Goal: Task Accomplishment & Management: Complete application form

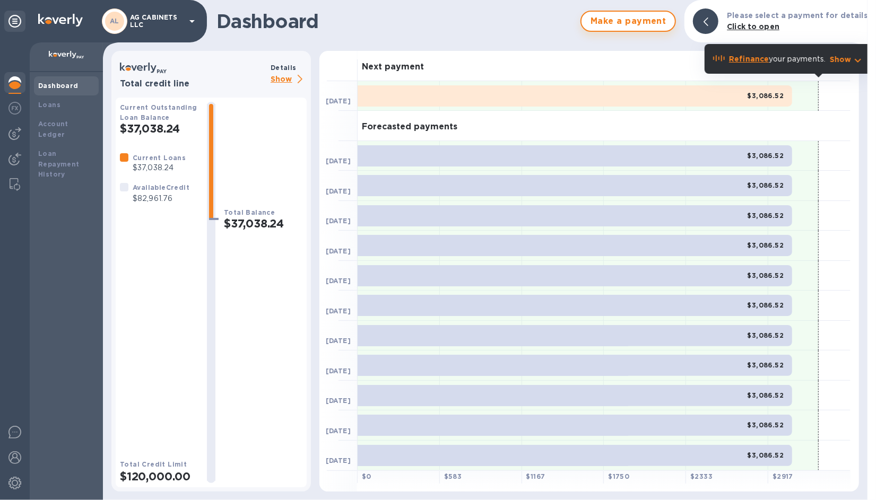
click at [652, 22] on span "Make a payment" at bounding box center [628, 21] width 76 height 13
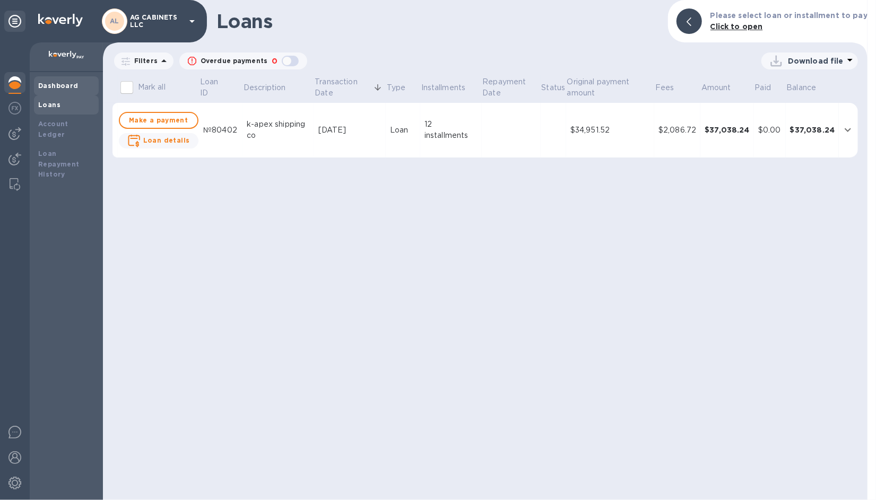
click at [61, 85] on b "Dashboard" at bounding box center [58, 86] width 40 height 8
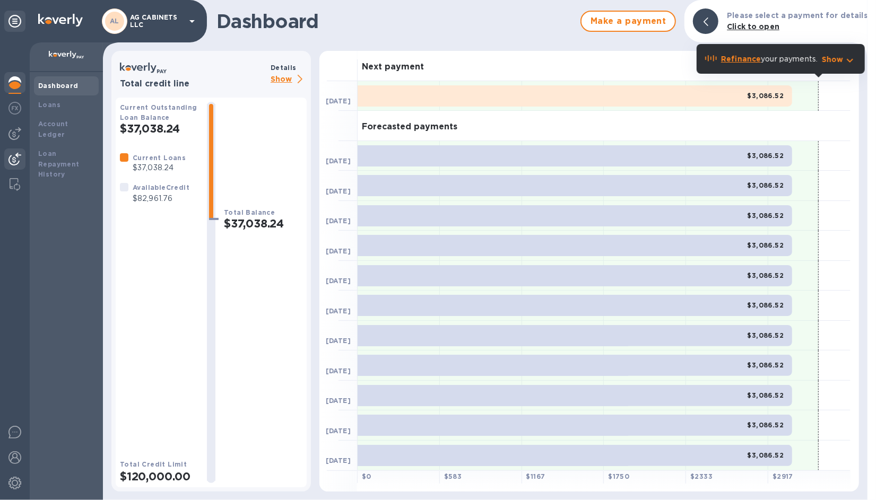
click at [18, 151] on div at bounding box center [14, 159] width 21 height 23
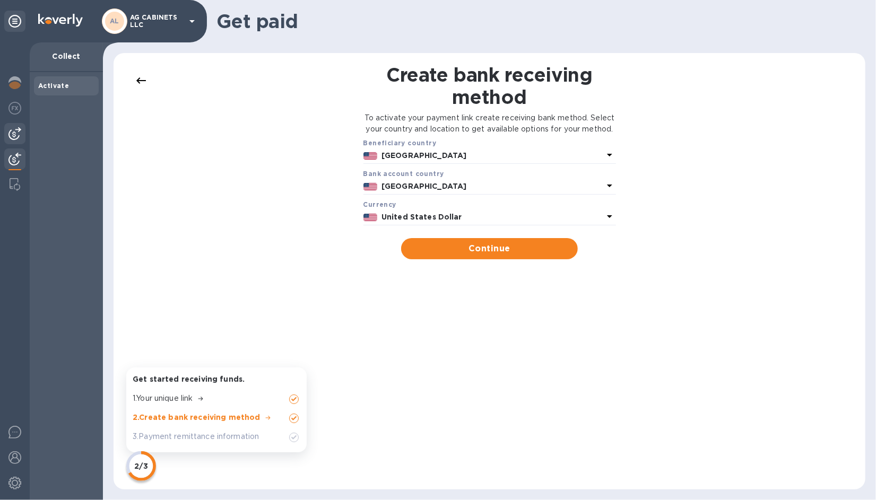
click at [18, 133] on img at bounding box center [14, 133] width 13 height 13
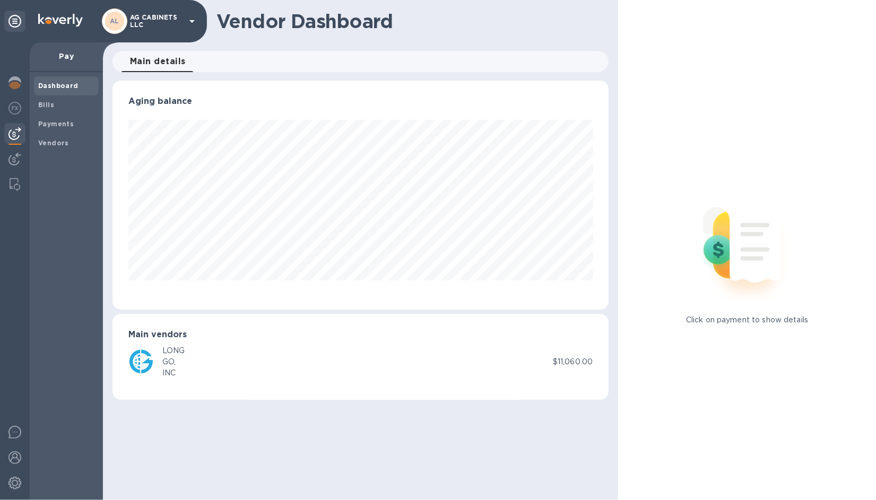
scroll to position [229, 496]
click at [49, 138] on span "Vendors" at bounding box center [53, 143] width 31 height 11
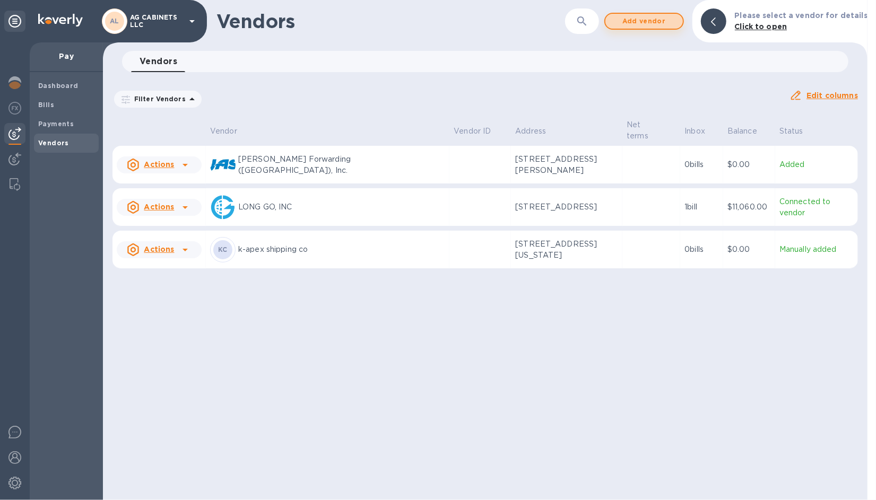
click at [636, 19] on span "Add vendor" at bounding box center [644, 21] width 60 height 13
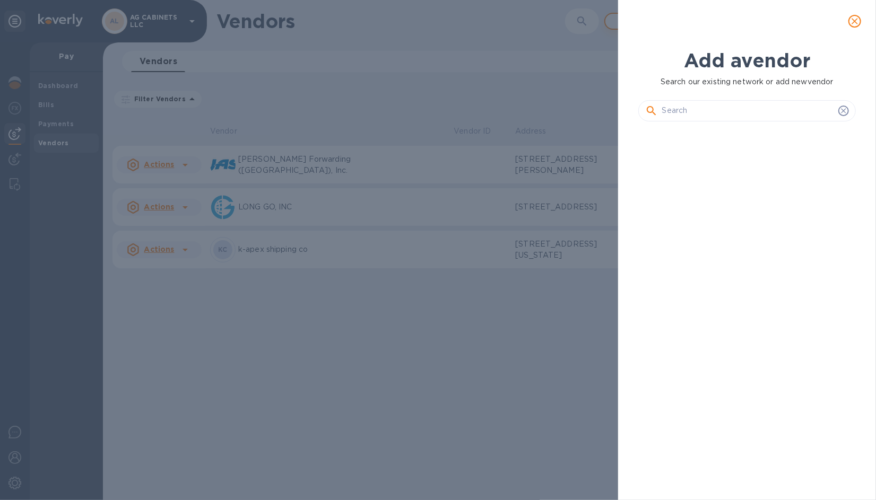
scroll to position [334, 222]
click at [680, 106] on input "text" at bounding box center [748, 111] width 172 height 16
click at [687, 116] on input "text" at bounding box center [748, 111] width 172 height 16
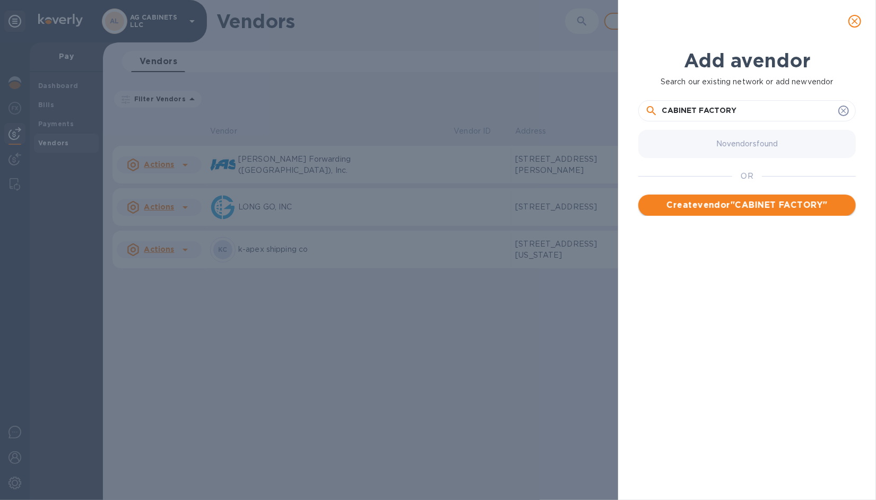
type input "CABINET FACTORY"
click at [718, 203] on span "Create vendor " CABINET FACTORY "" at bounding box center [746, 205] width 200 height 13
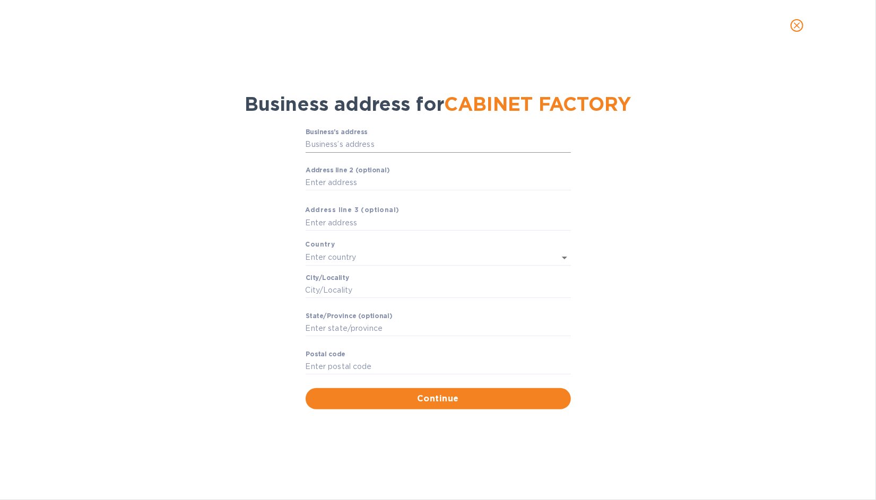
click at [370, 142] on input "Business’s аddress" at bounding box center [437, 145] width 265 height 16
type input "230 East 19th Avenue"
type input "United States"
type input "Denver"
type input "CO"
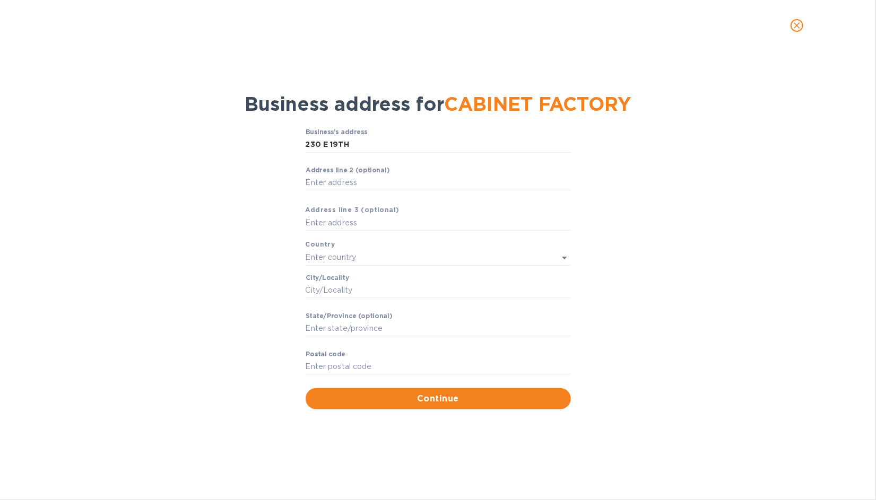
type input "80203"
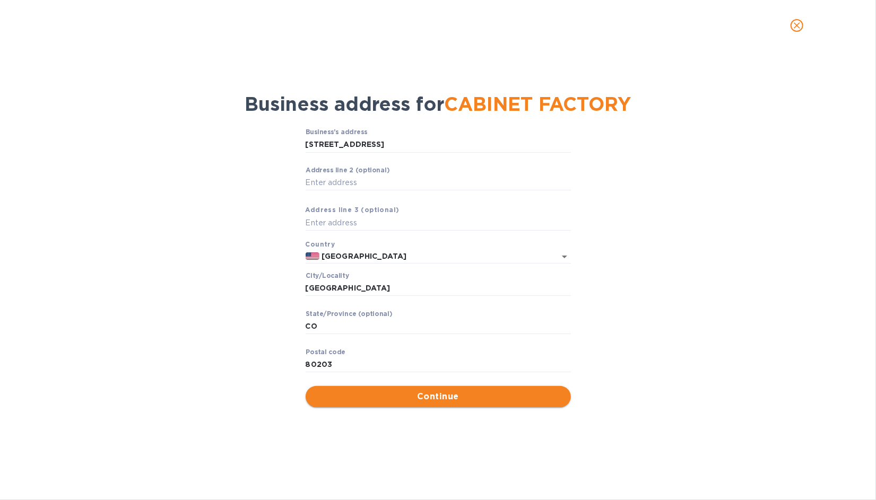
click at [428, 390] on span "Continue" at bounding box center [438, 396] width 248 height 13
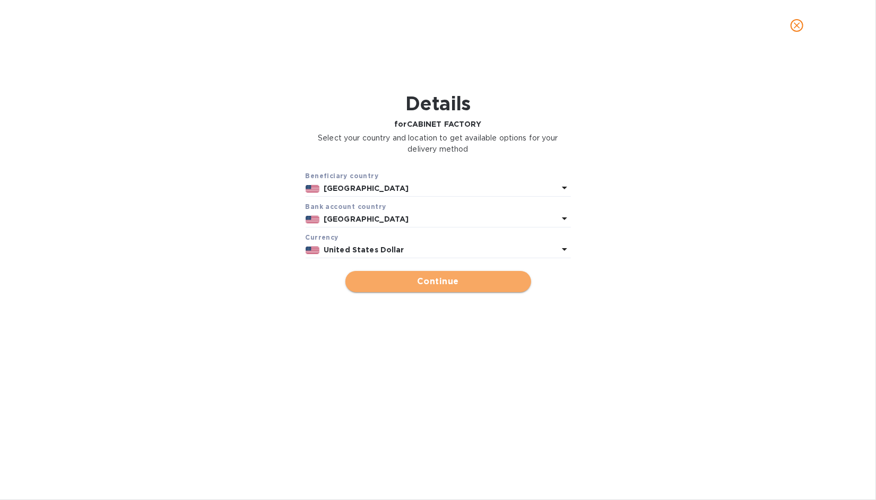
click at [421, 281] on span "Continue" at bounding box center [438, 281] width 169 height 13
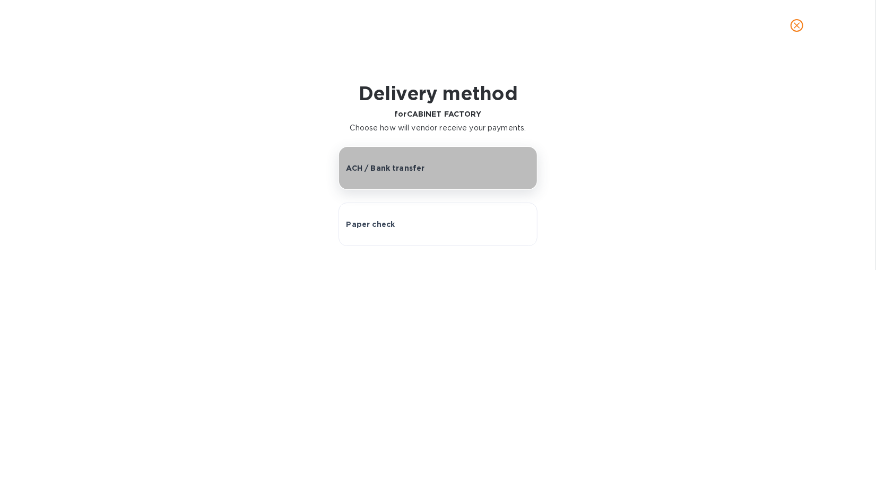
click at [396, 171] on p "ACH / Bank transfer" at bounding box center [385, 168] width 78 height 11
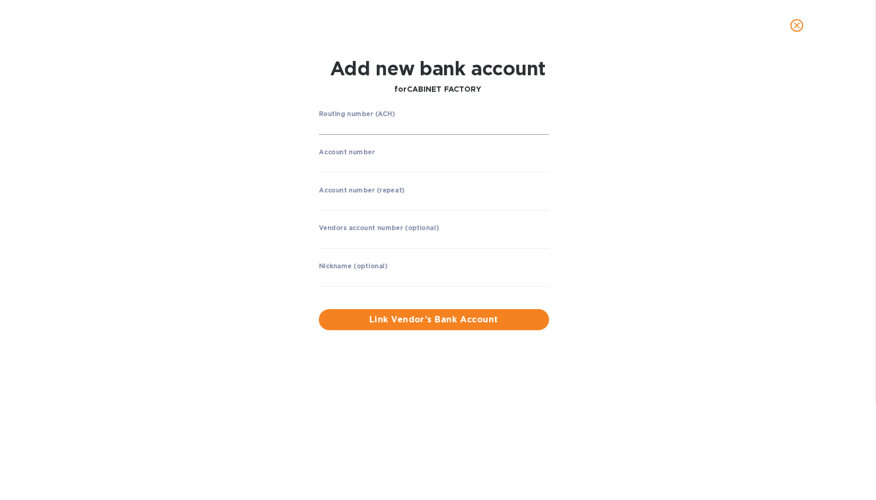
click at [375, 127] on input "string" at bounding box center [434, 127] width 230 height 16
type input "322070381"
click at [336, 159] on input "string" at bounding box center [434, 164] width 230 height 16
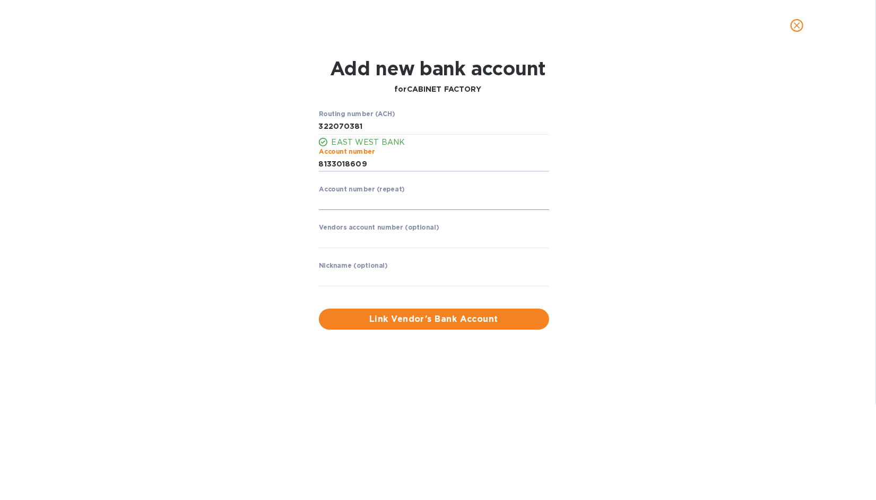
type input "8133018609"
click at [334, 201] on input "string" at bounding box center [434, 202] width 230 height 16
type input "8133018609"
click at [397, 321] on span "Link Vendor’s Bank Account" at bounding box center [433, 319] width 213 height 13
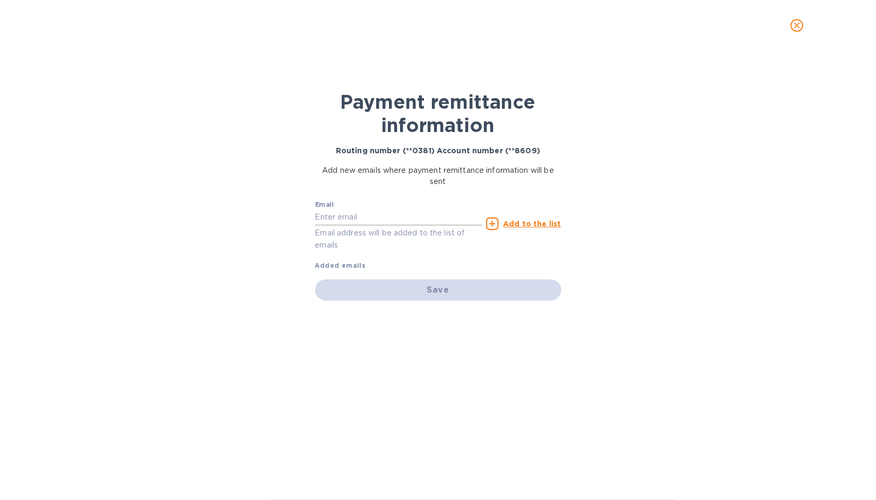
click at [353, 218] on input "text" at bounding box center [398, 217] width 167 height 16
type input "S"
type input "steve@cabinetryfactory.com"
click at [434, 290] on div "Save" at bounding box center [438, 289] width 246 height 21
click at [518, 221] on u "Add to the list" at bounding box center [532, 224] width 58 height 8
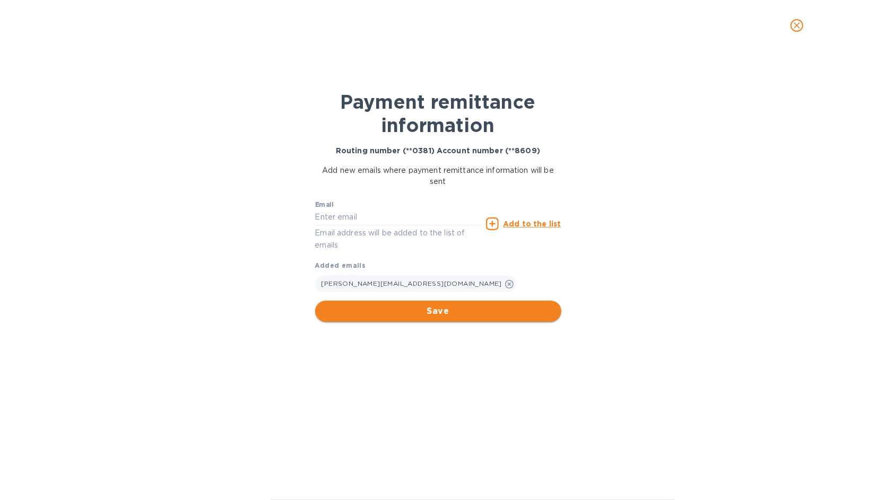
click at [462, 307] on span "Save" at bounding box center [438, 311] width 229 height 13
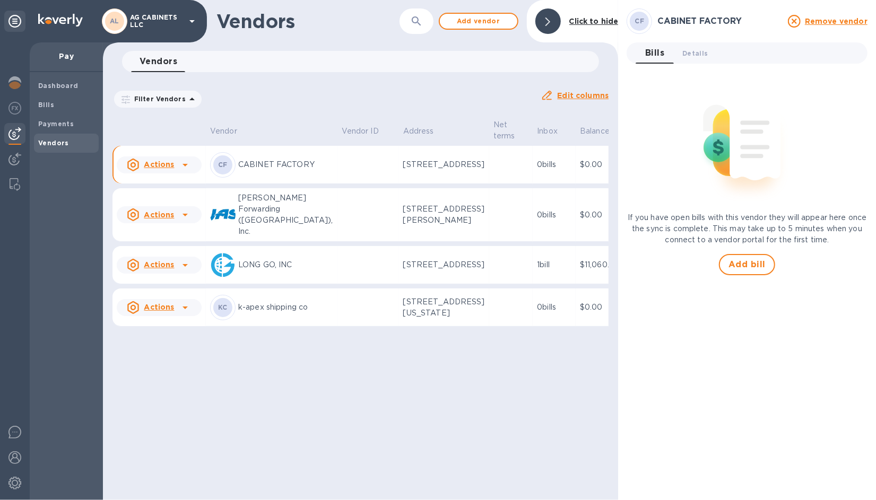
click at [186, 171] on icon at bounding box center [185, 165] width 13 height 13
click at [184, 214] on b "Add new bill" at bounding box center [170, 215] width 49 height 8
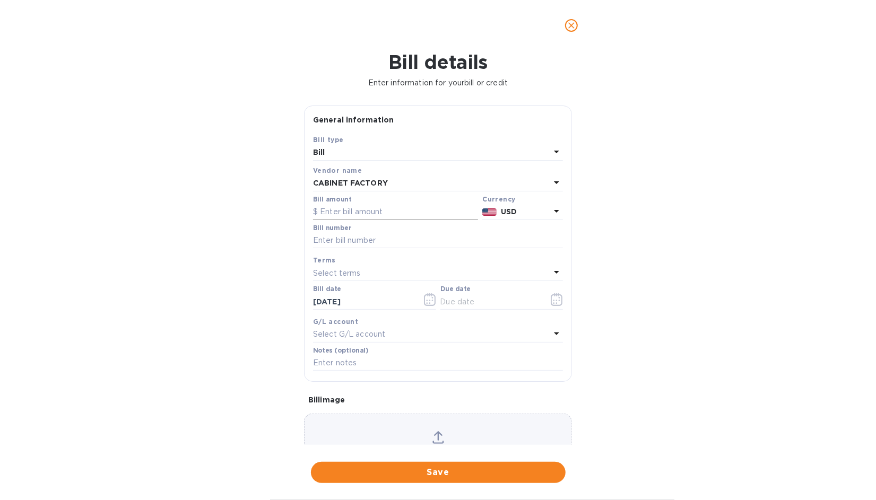
click at [335, 210] on input "text" at bounding box center [395, 212] width 165 height 16
type input "112,107.87"
click at [333, 239] on input "text" at bounding box center [438, 241] width 250 height 16
type input "CAAU8718673"
click at [550, 269] on icon at bounding box center [556, 272] width 13 height 13
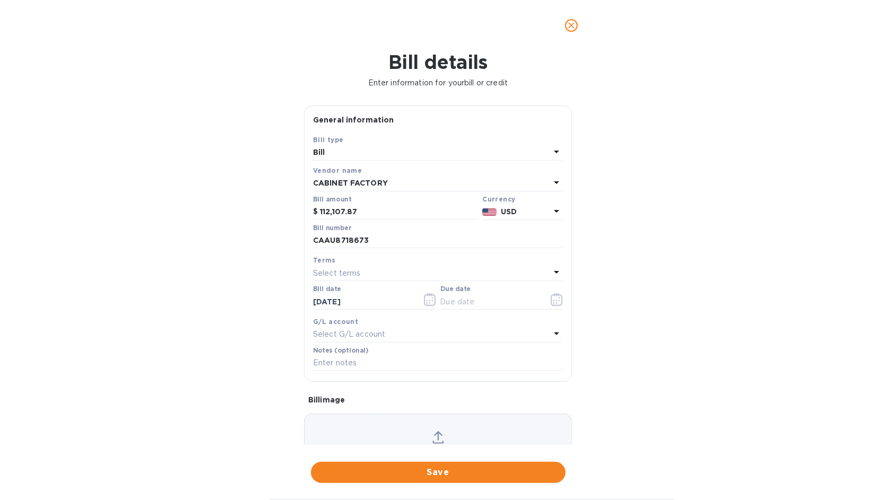
click at [634, 231] on div "Bill details Enter information for your bill or credit General information Save…" at bounding box center [438, 275] width 876 height 449
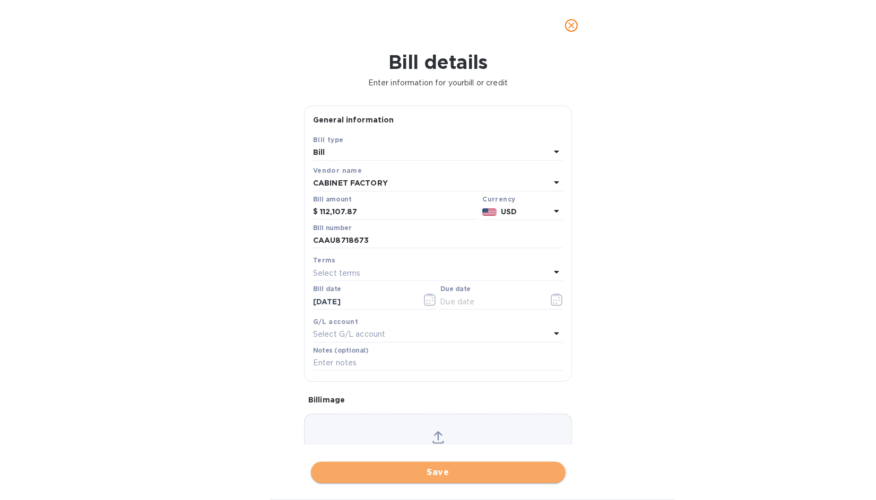
click at [479, 472] on span "Save" at bounding box center [438, 472] width 238 height 13
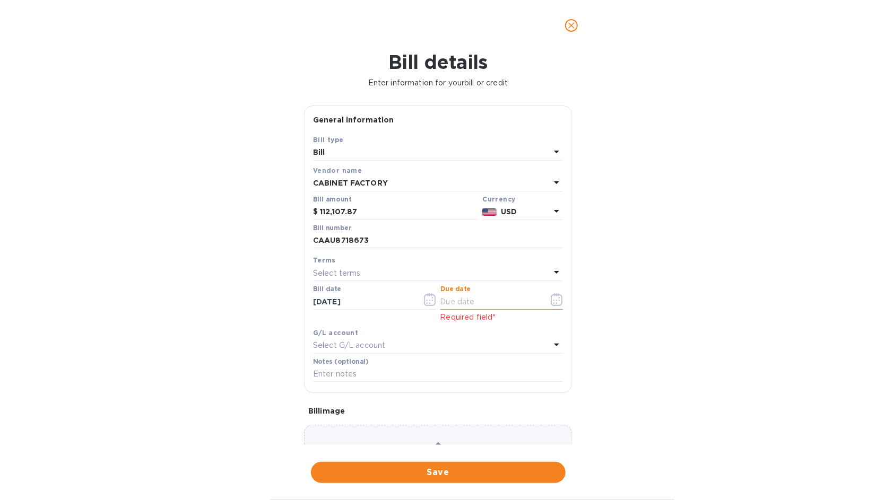
click input "text"
click icon "button"
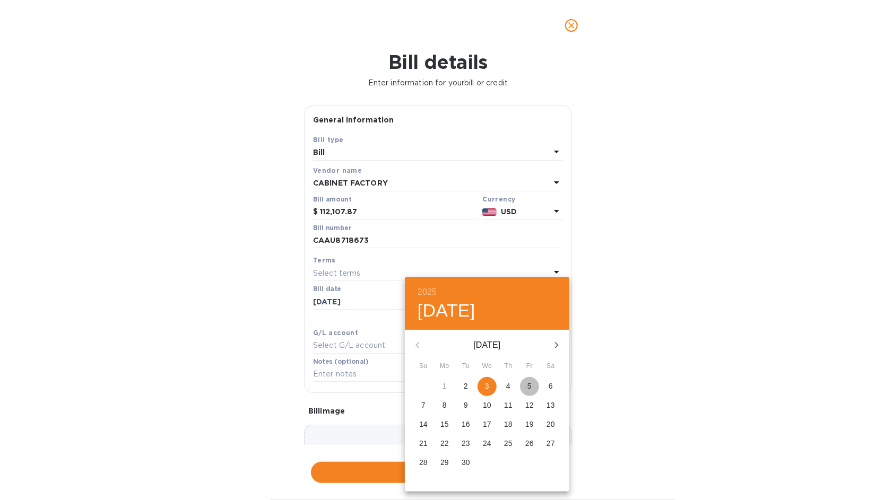
click p "5"
type input "09/05/2025"
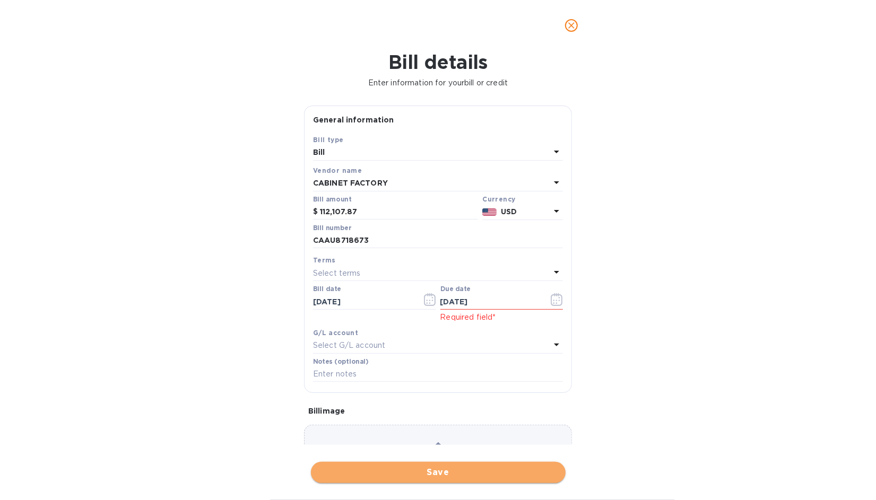
click span "Save"
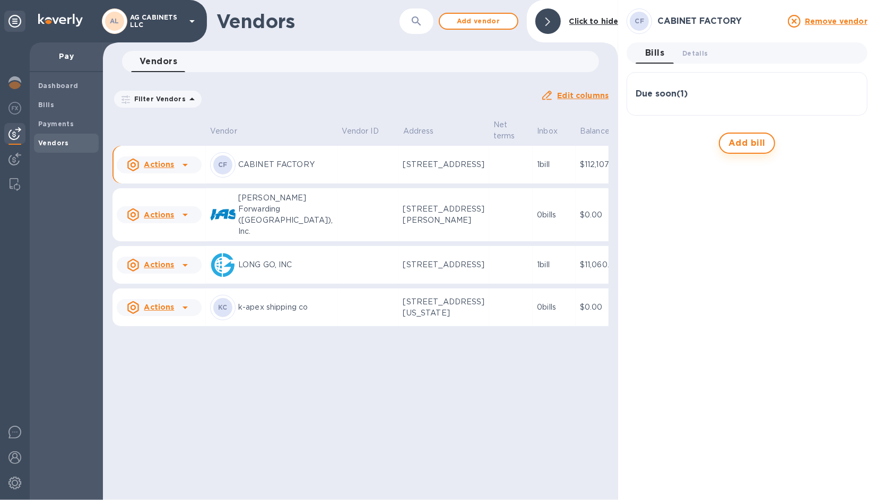
click span "Add bill"
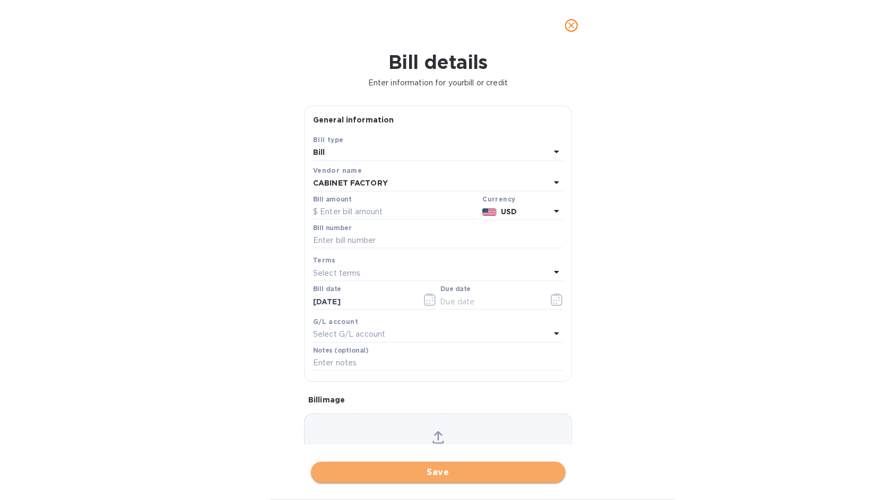
click span "Save"
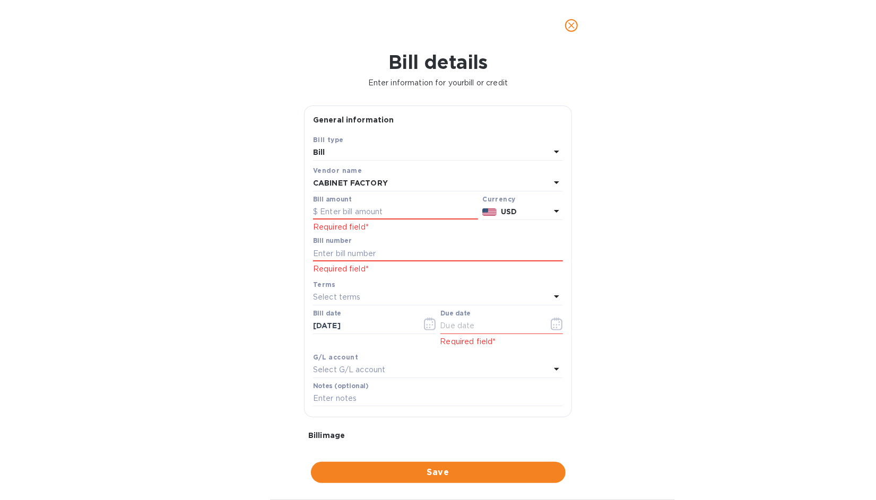
click icon "close"
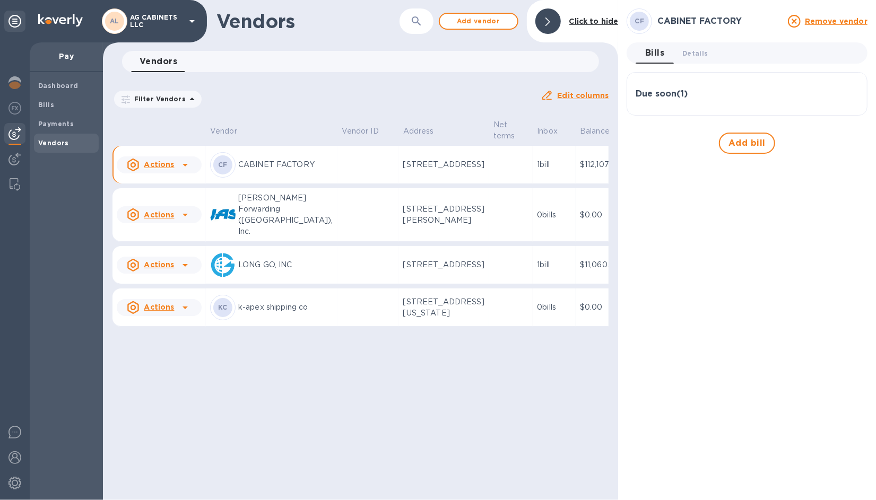
click u "Actions"
click div
click b "Payments"
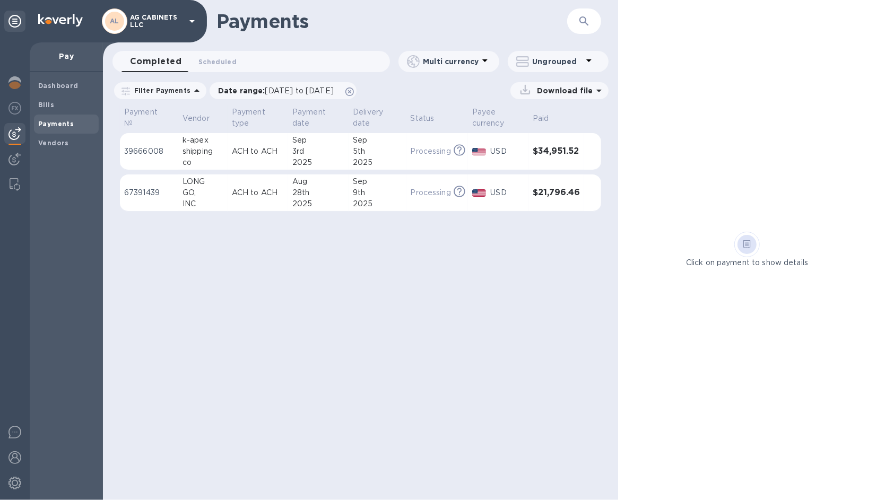
click p "67391439"
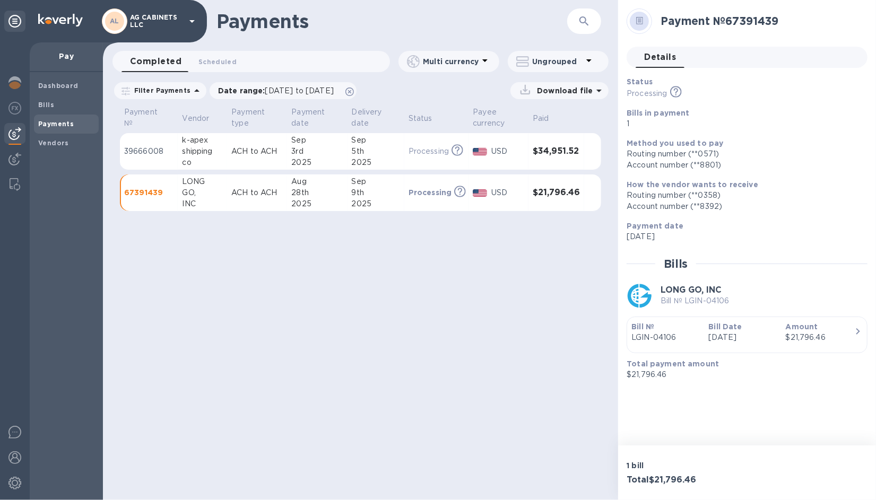
click p "Processing"
drag, startPoint x: 444, startPoint y: 193, endPoint x: 337, endPoint y: 251, distance: 122.2
click div "Payments ​ Completed 0 Scheduled 0 Multi currency Ungrouped Filter Payments Dat…"
click p "67391439"
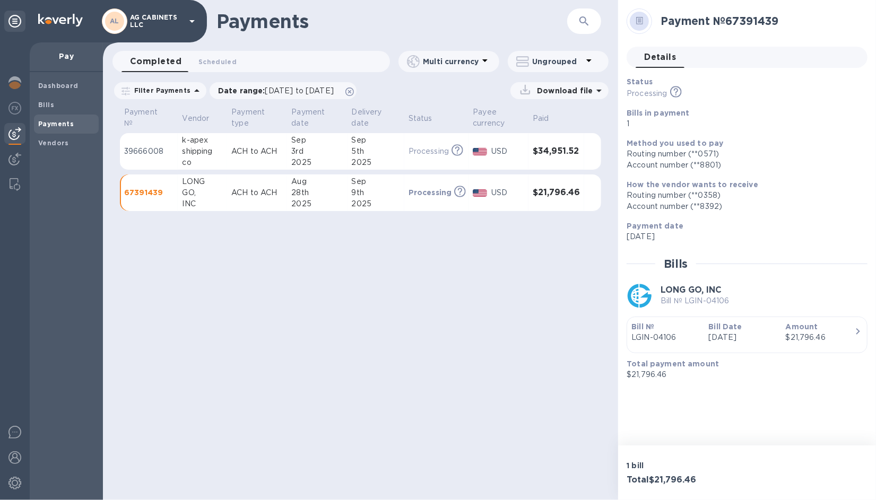
click p "67391439"
click p "ACH to ACH"
click span "Scheduled 0"
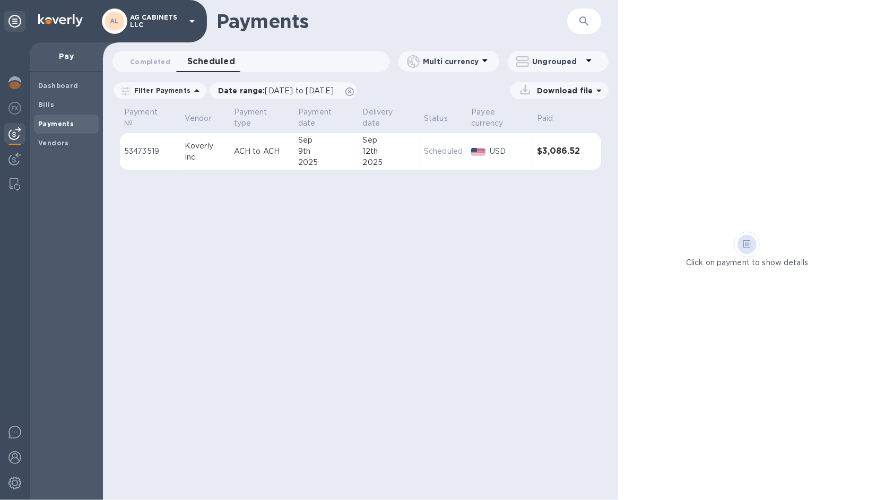
click b "Payments"
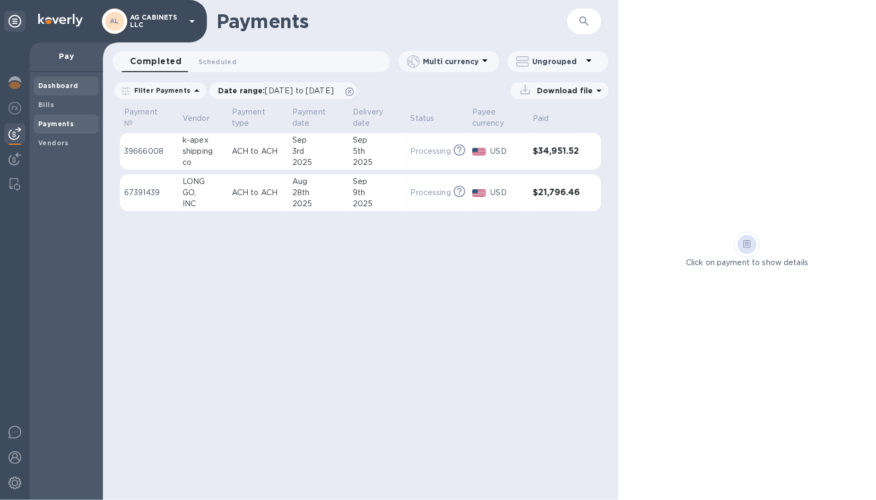
click b "Dashboard"
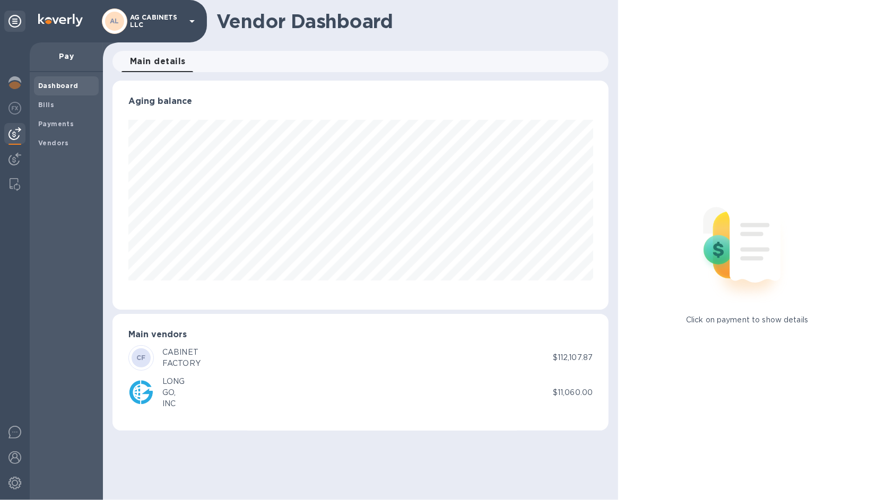
scroll to position [229, 496]
click span "Bills"
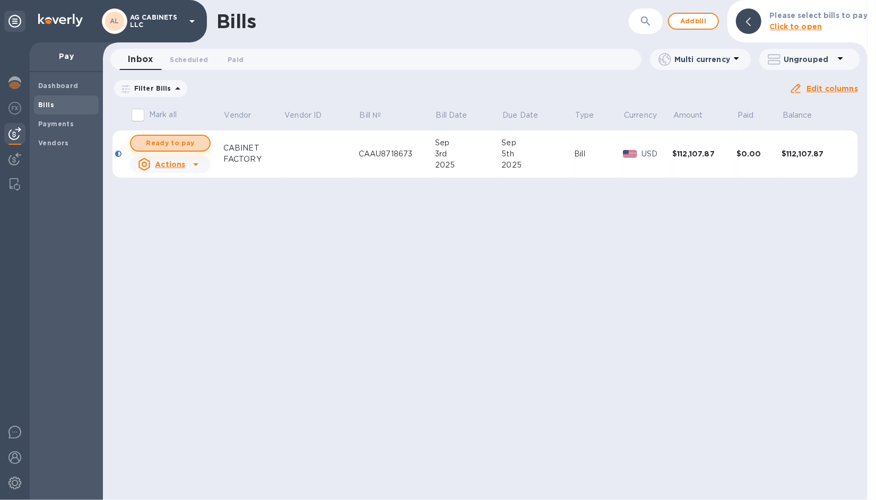
click span "Ready to pay"
checkbox input "true"
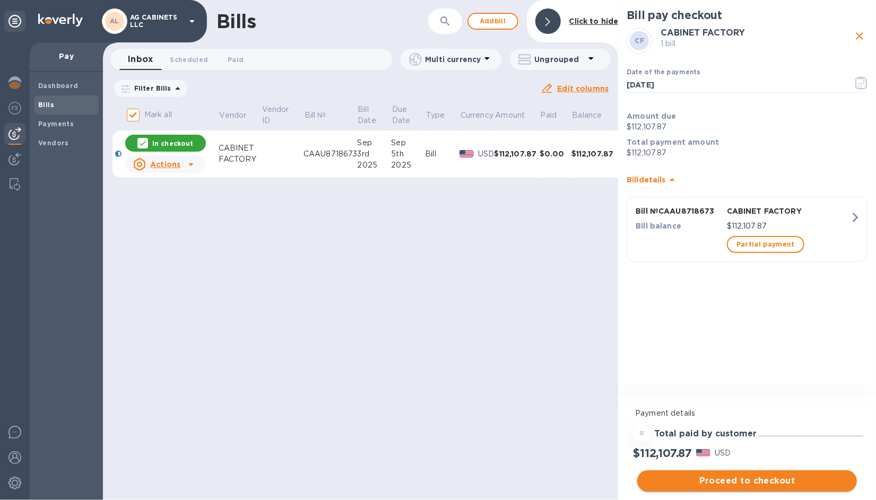
click span "Proceed to checkout"
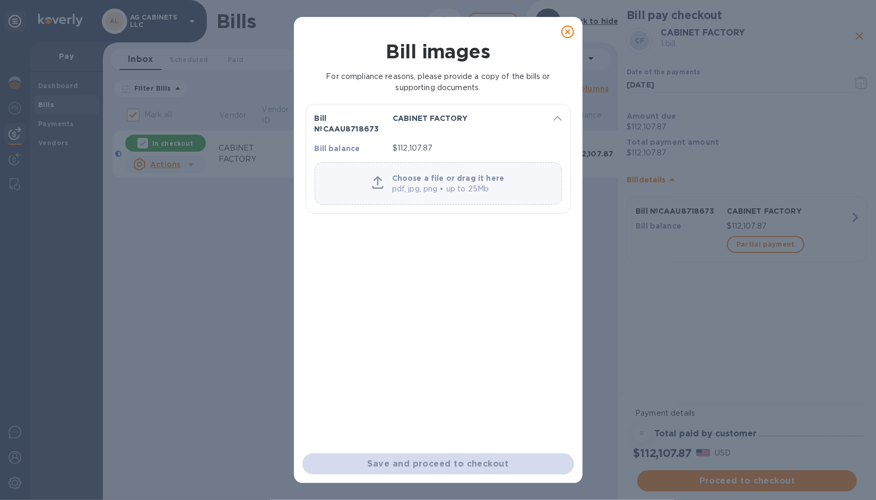
click div "Save and proceed to checkout"
click icon
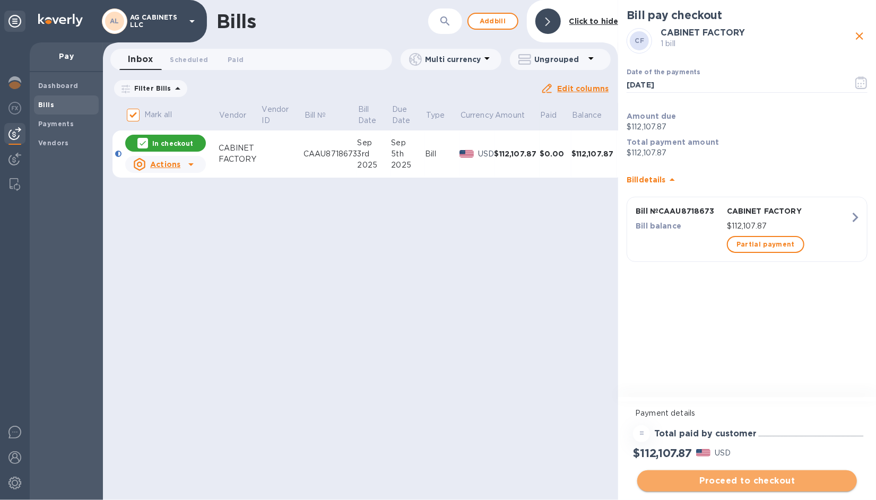
click span "Proceed to checkout"
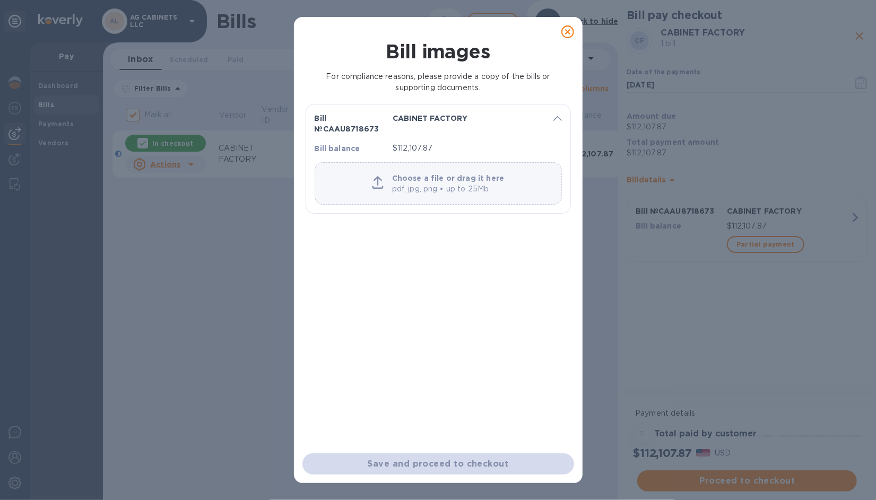
click icon
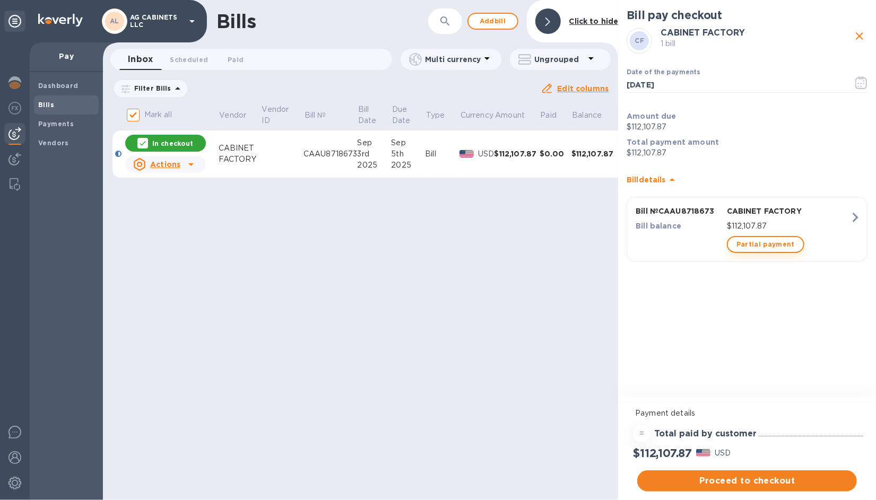
click span "Partial payment"
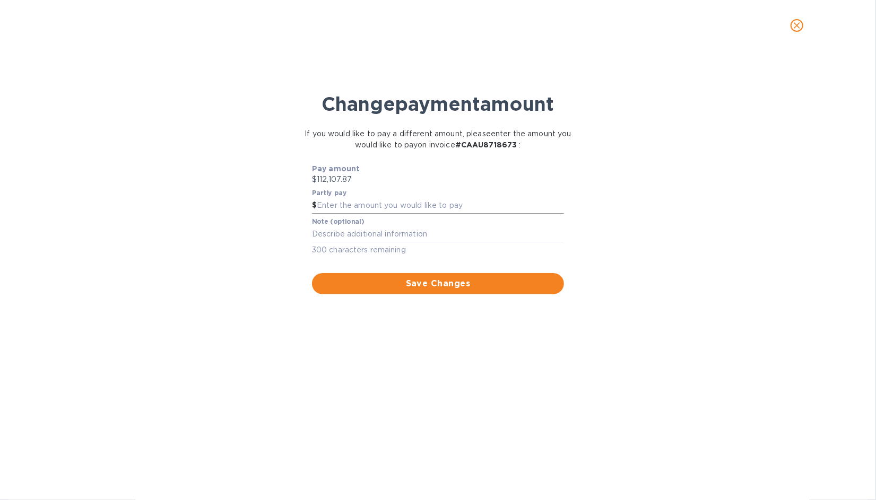
click input "text"
click div "Pay amount $112,107.87"
click input "text"
type input "82,000"
click div "Change payment amount If you would like to pay a different amount, please enter…"
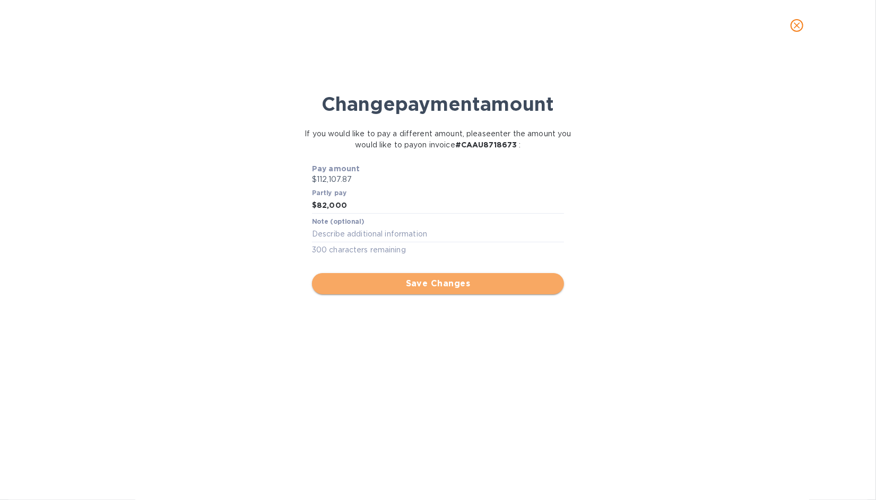
click span "Save Changes"
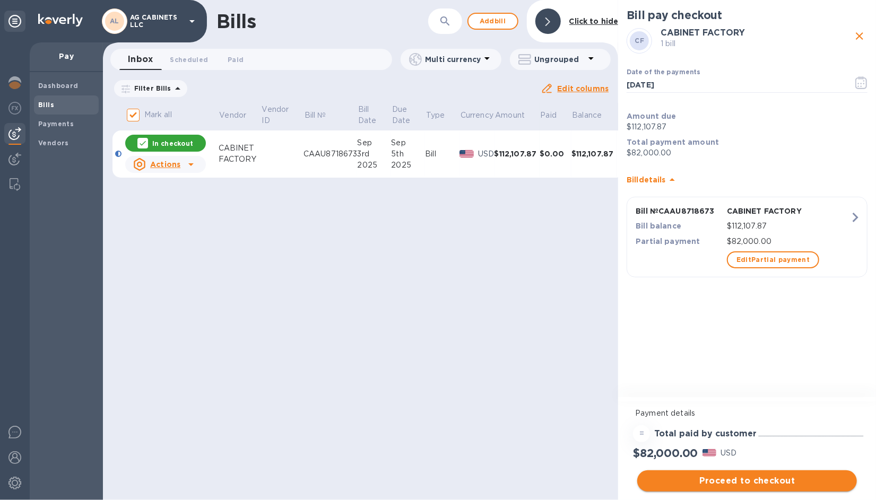
click span "Proceed to checkout"
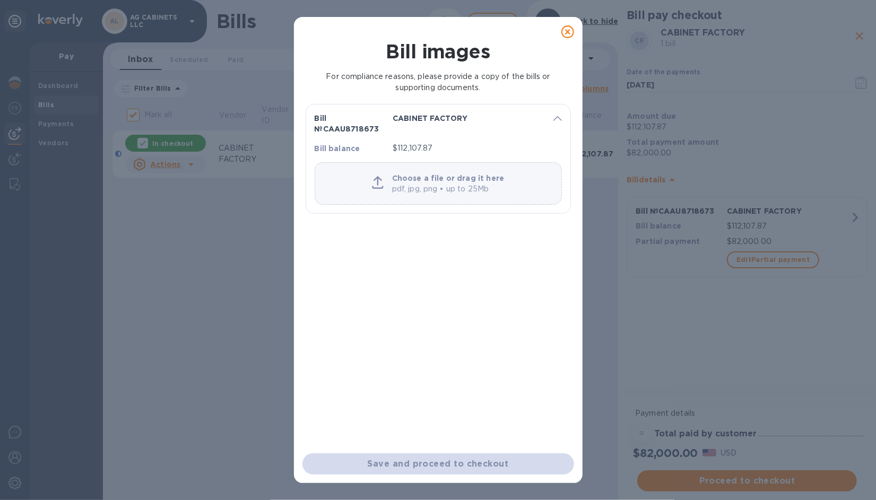
click icon
click p "Choose a file or drag it here"
click div
click icon
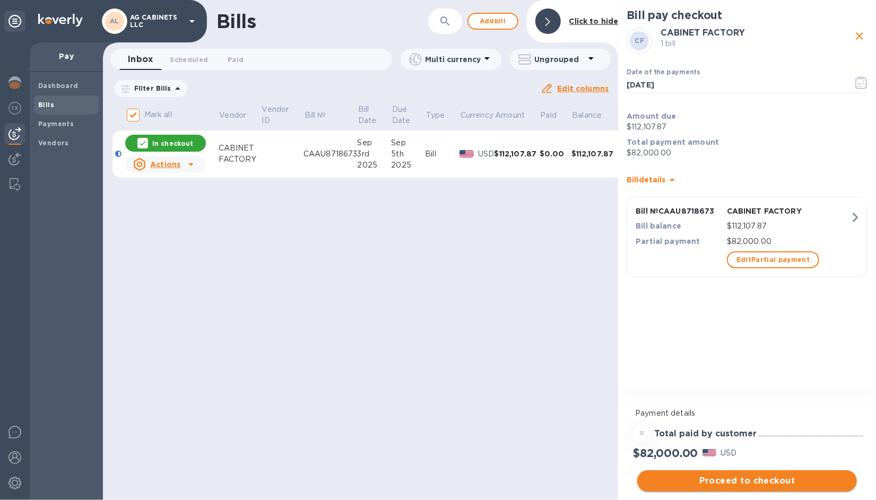
drag, startPoint x: 726, startPoint y: 487, endPoint x: 700, endPoint y: 480, distance: 27.4
click span "Proceed to checkout"
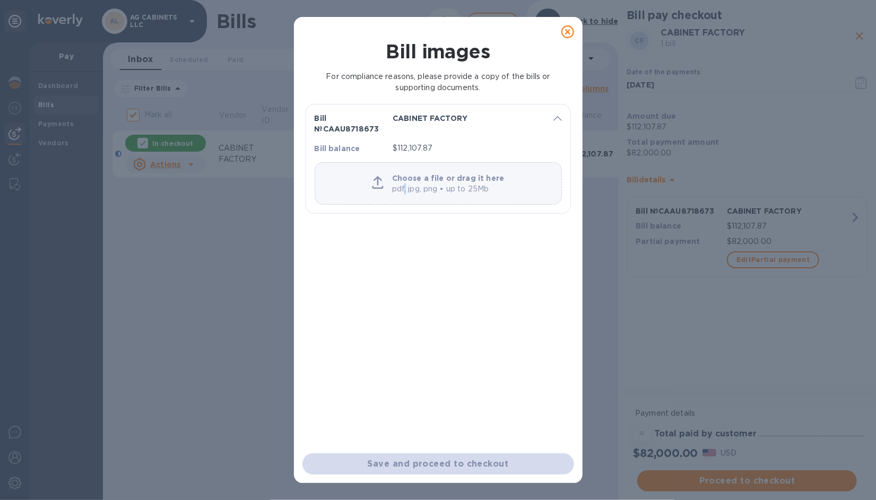
drag, startPoint x: 446, startPoint y: 178, endPoint x: 408, endPoint y: 183, distance: 38.5
click p "pdf, jpg, png • up to 25Mb"
click icon
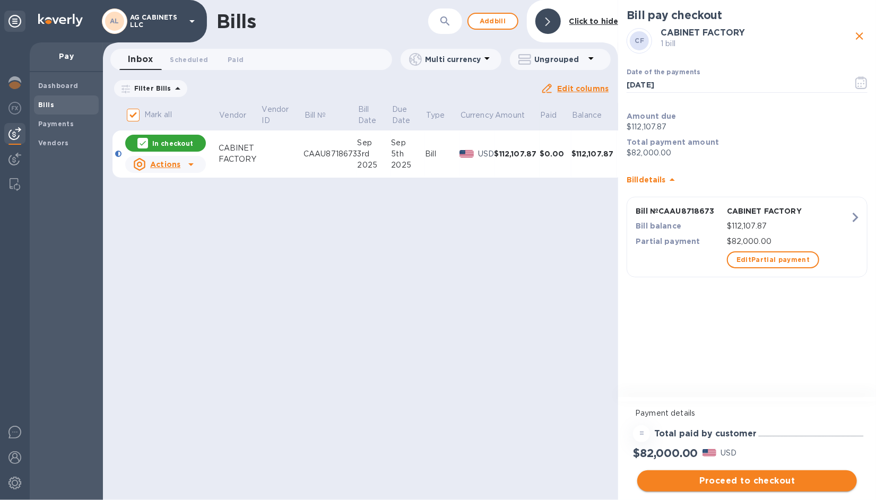
click span "Proceed to checkout"
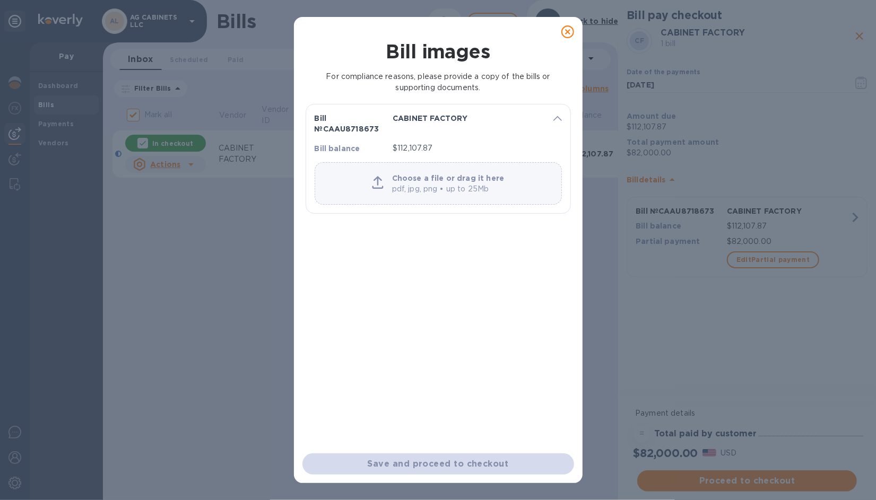
click p "pdf, jpg, png • up to 25Mb"
click icon
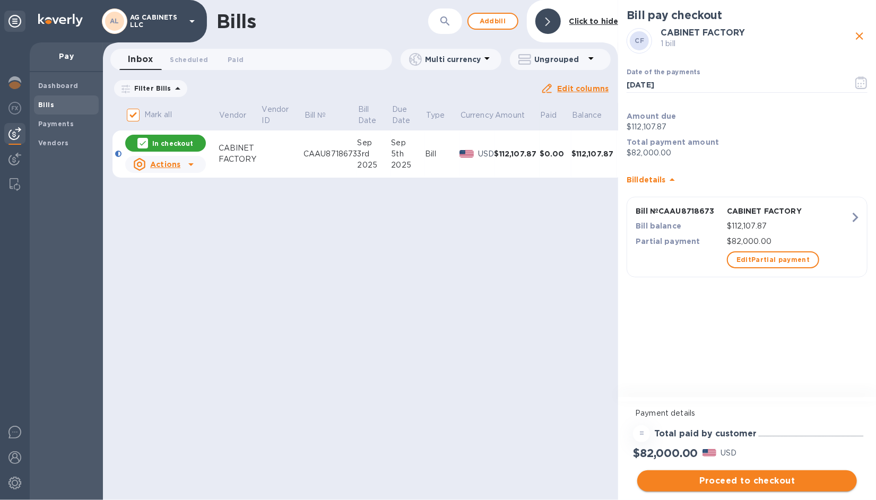
click span "Proceed to checkout"
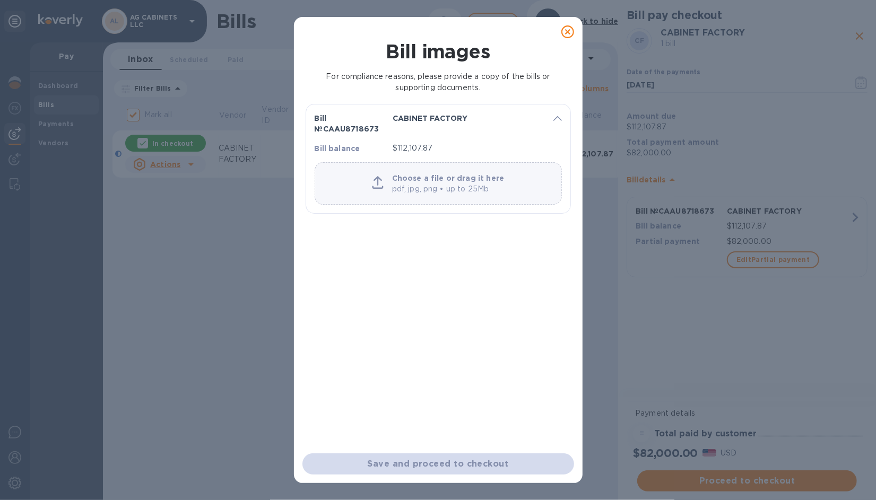
click div "Save and proceed to checkout"
drag, startPoint x: 445, startPoint y: 457, endPoint x: 381, endPoint y: 360, distance: 116.8
click div "Bill № CAAU8718673 CABINET FACTORY Bill balance $112,107.87 Choose a file or dr…"
click div
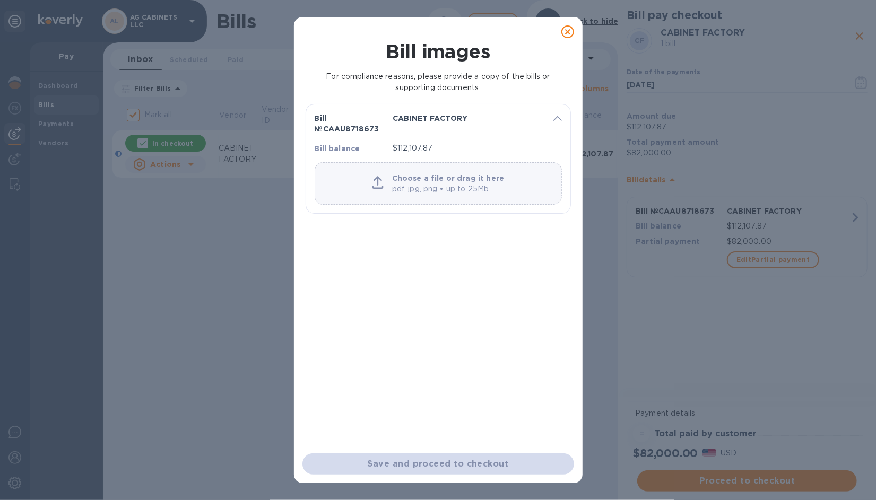
click p "Choose a file or drag it here"
click icon
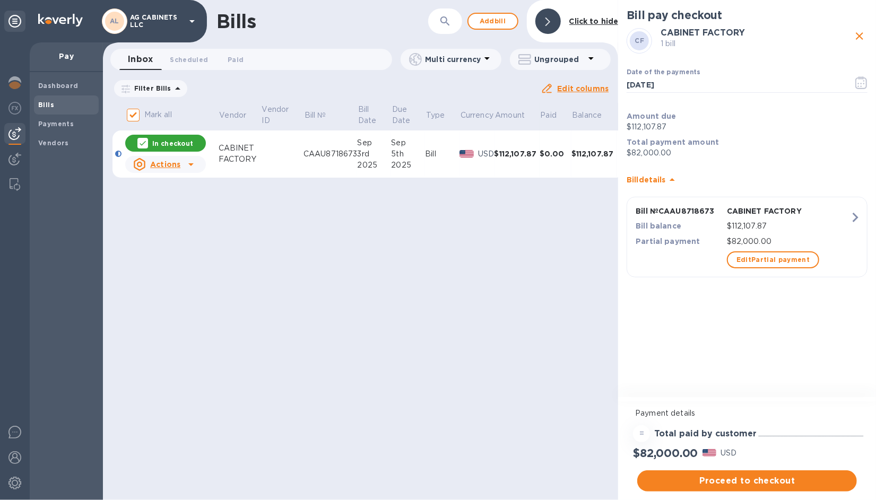
click icon "close"
checkbox input "false"
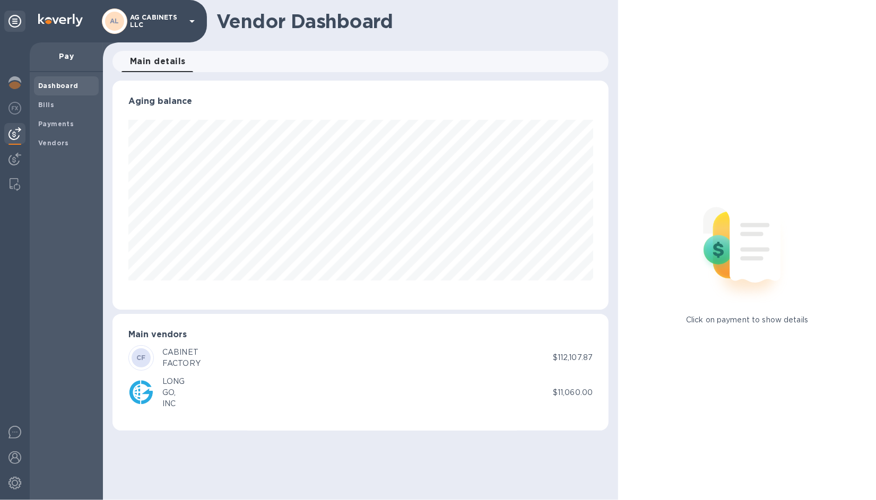
scroll to position [229, 496]
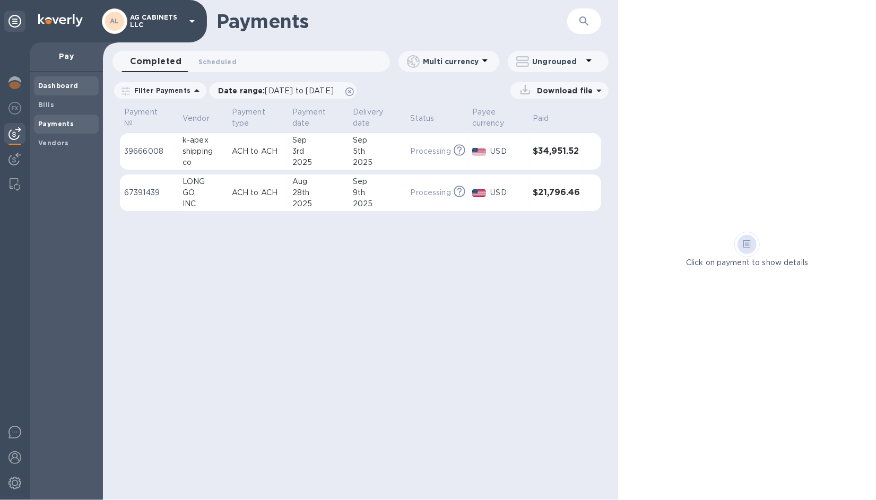
click at [49, 84] on b "Dashboard" at bounding box center [58, 86] width 40 height 8
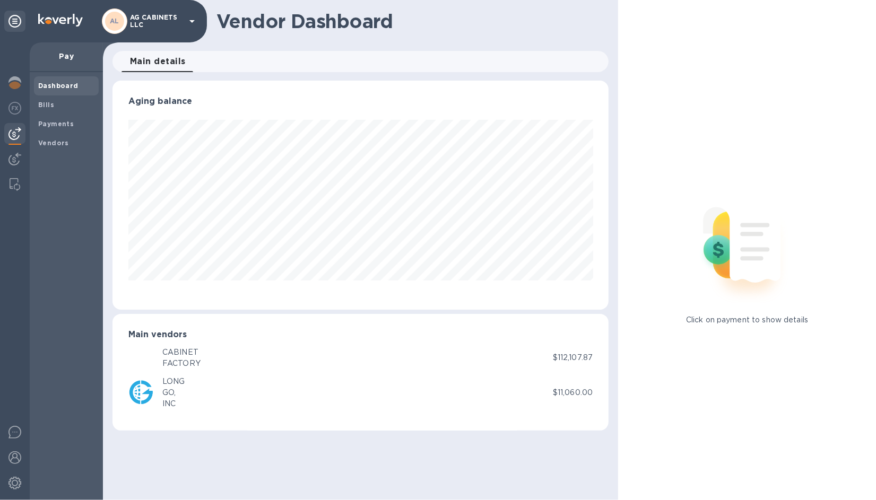
scroll to position [229, 496]
click at [60, 124] on b "Payments" at bounding box center [56, 124] width 36 height 8
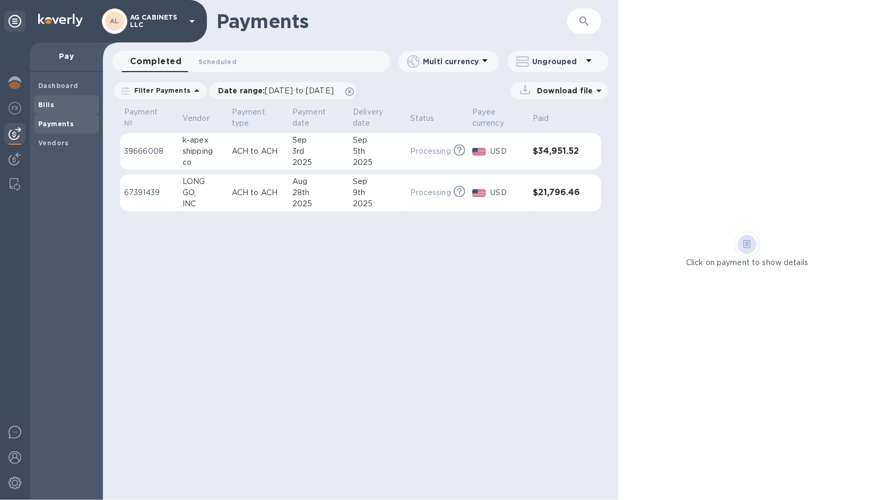
click at [48, 100] on span "Bills" at bounding box center [46, 105] width 16 height 11
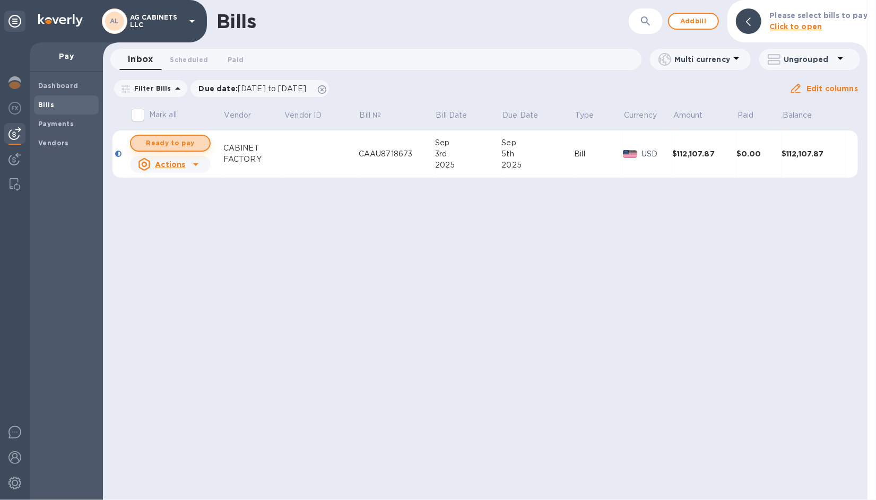
click at [181, 142] on span "Ready to pay" at bounding box center [170, 143] width 62 height 13
checkbox input "true"
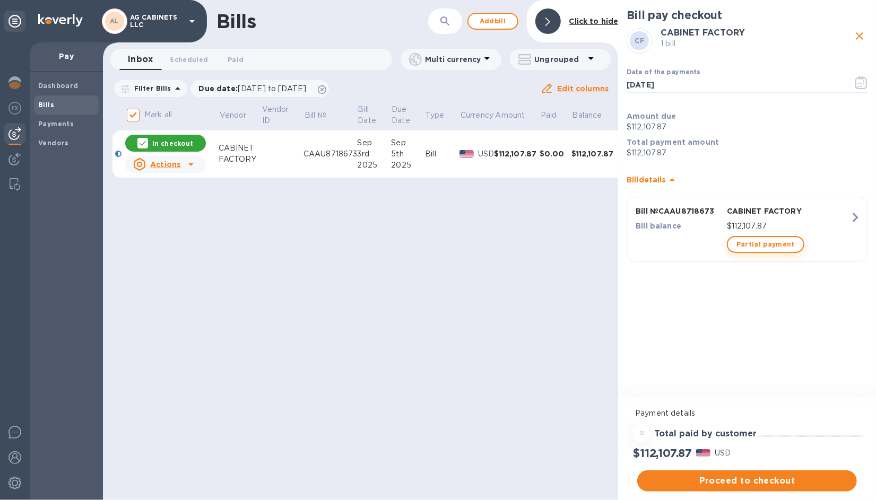
click at [749, 247] on span "Partial payment" at bounding box center [765, 244] width 58 height 13
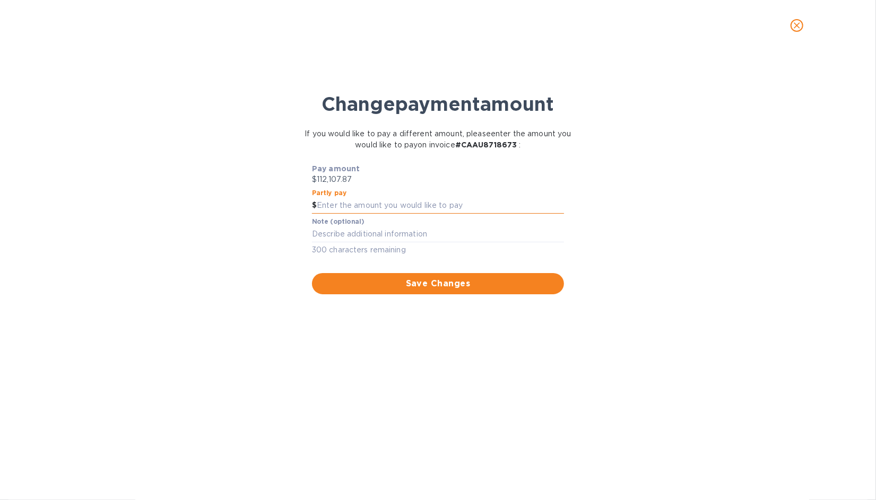
click at [378, 202] on input "text" at bounding box center [440, 206] width 247 height 16
type input "82,000"
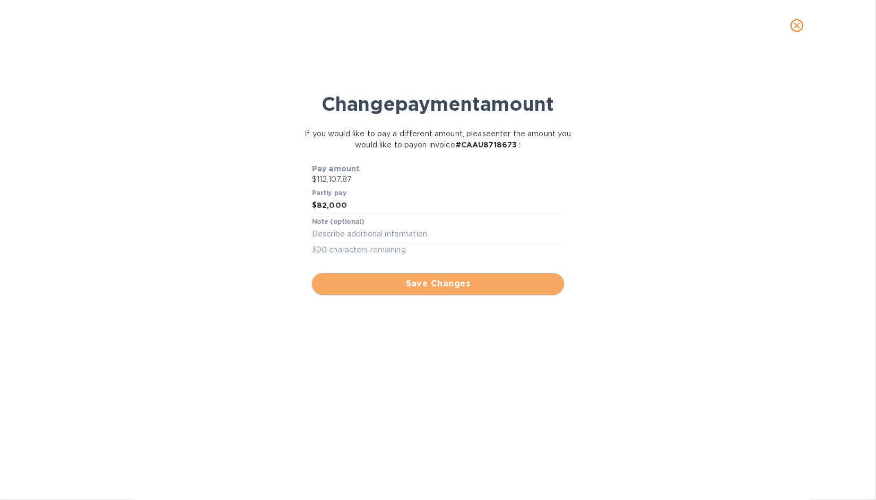
click at [405, 280] on span "Save Changes" at bounding box center [437, 283] width 235 height 13
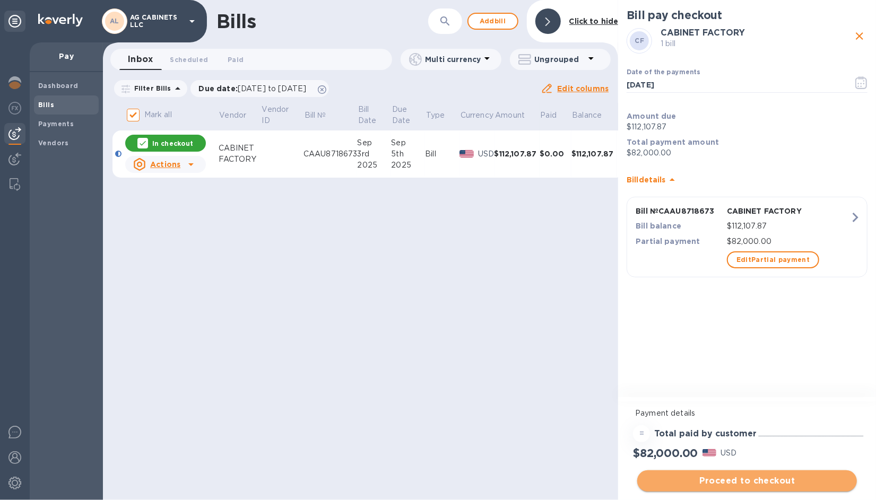
click at [755, 480] on span "Proceed to checkout" at bounding box center [746, 481] width 203 height 13
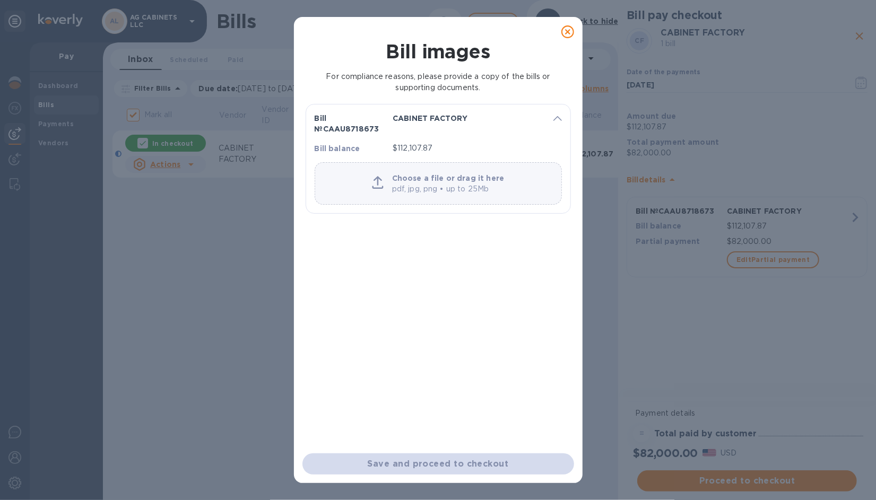
click at [414, 178] on p "Choose a file or drag it here" at bounding box center [448, 178] width 112 height 11
click at [387, 184] on div at bounding box center [378, 183] width 20 height 23
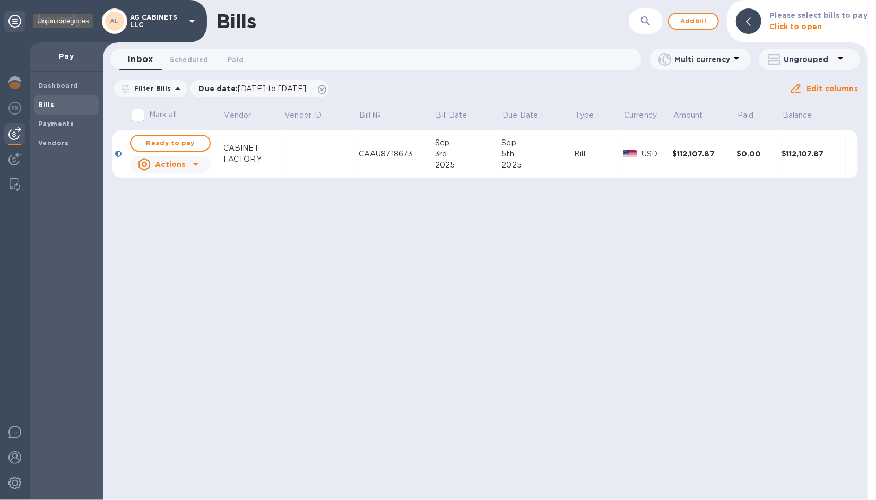
click at [18, 17] on icon at bounding box center [14, 21] width 13 height 13
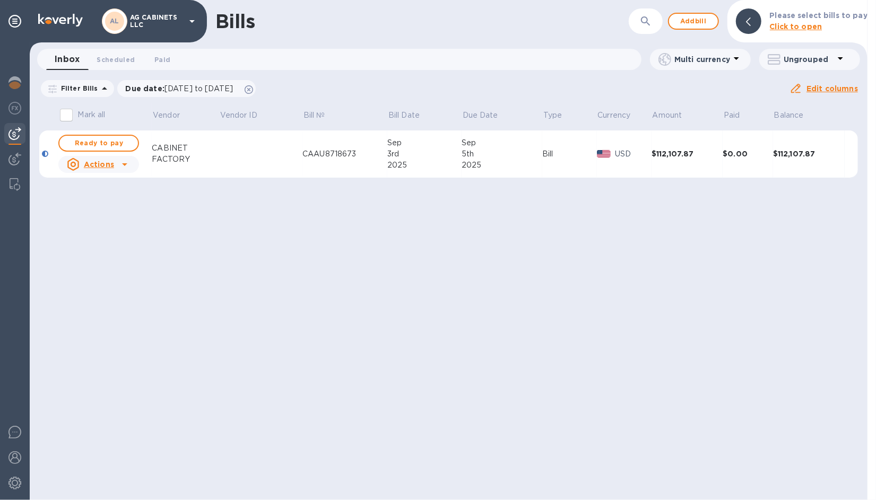
click at [801, 27] on b "Click to open" at bounding box center [796, 26] width 53 height 8
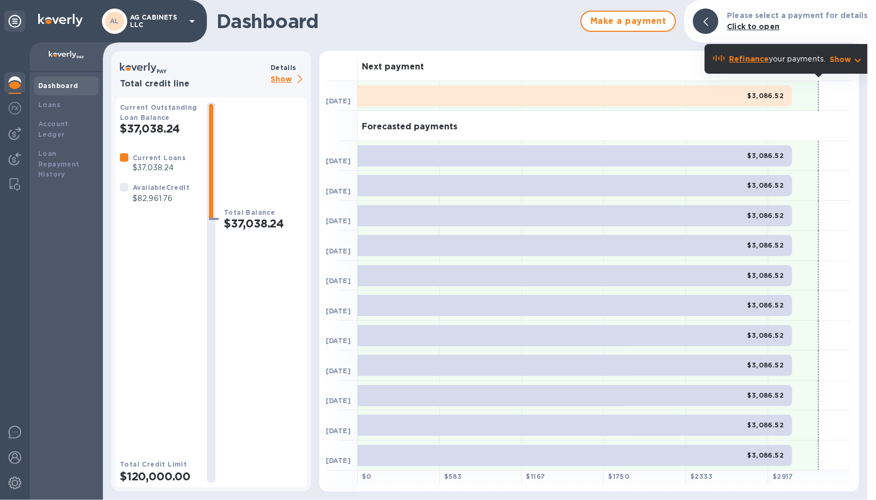
click at [68, 85] on b "Dashboard" at bounding box center [58, 86] width 40 height 8
click at [627, 17] on span "Make a payment" at bounding box center [628, 21] width 76 height 13
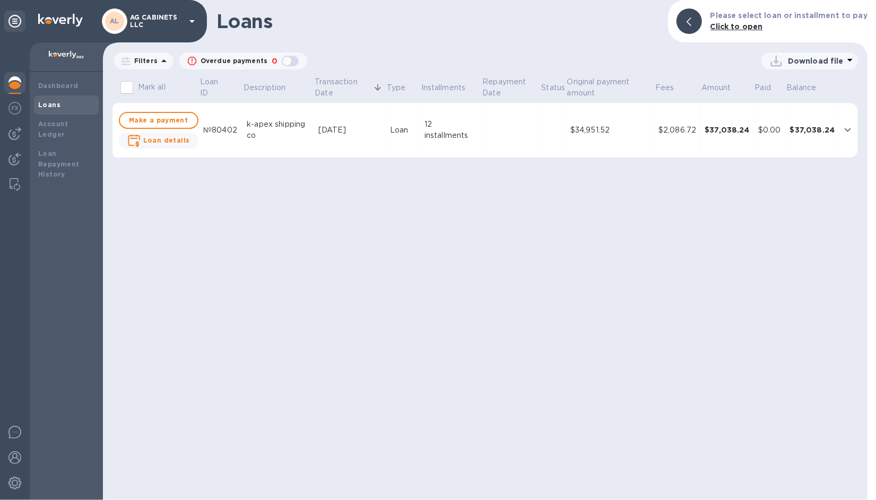
click at [55, 105] on b "Loans" at bounding box center [49, 105] width 22 height 8
click at [56, 89] on b "Dashboard" at bounding box center [58, 86] width 40 height 8
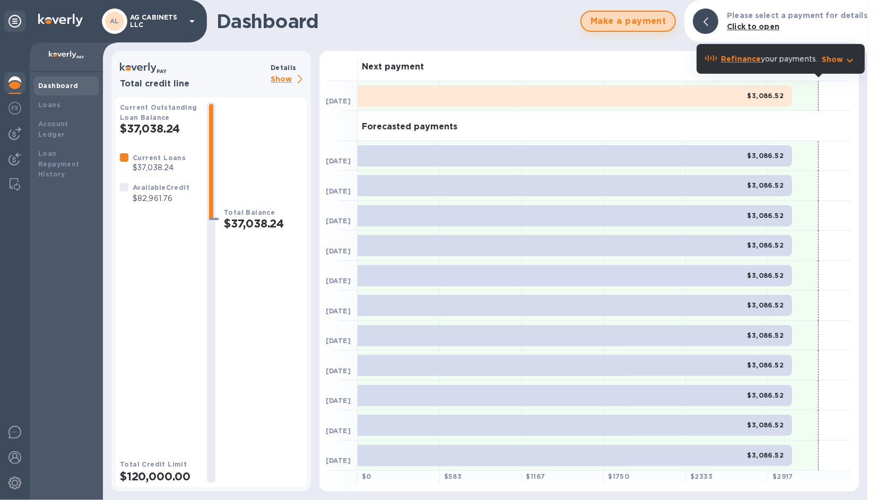
click at [608, 21] on span "Make a payment" at bounding box center [628, 21] width 76 height 13
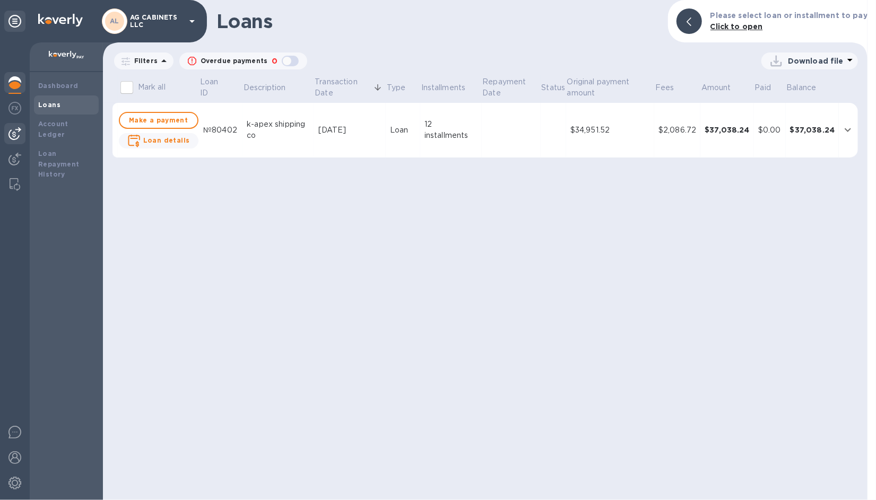
click at [18, 134] on img at bounding box center [14, 133] width 13 height 13
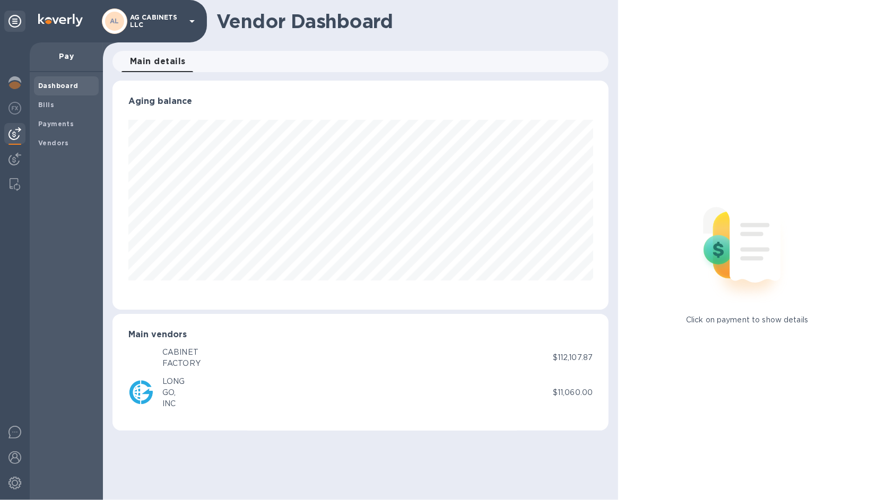
scroll to position [229, 496]
click at [16, 155] on img at bounding box center [14, 159] width 13 height 13
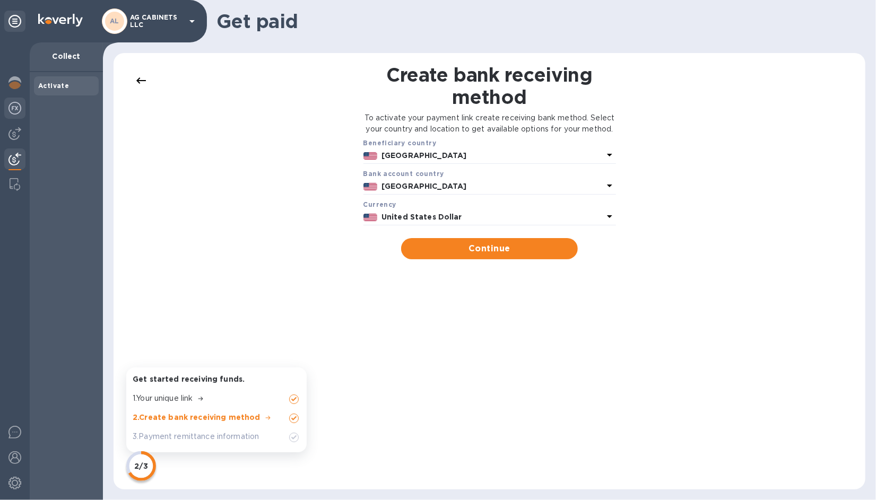
click at [15, 105] on img at bounding box center [14, 108] width 13 height 13
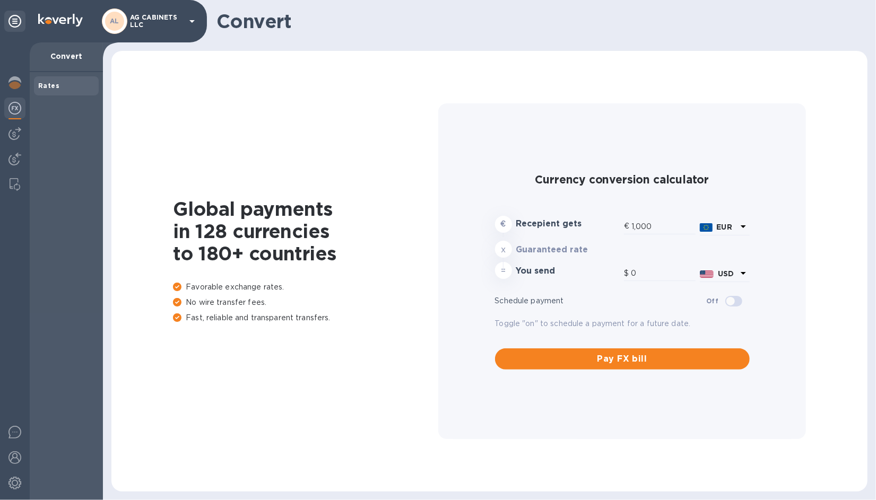
type input "1,172.04"
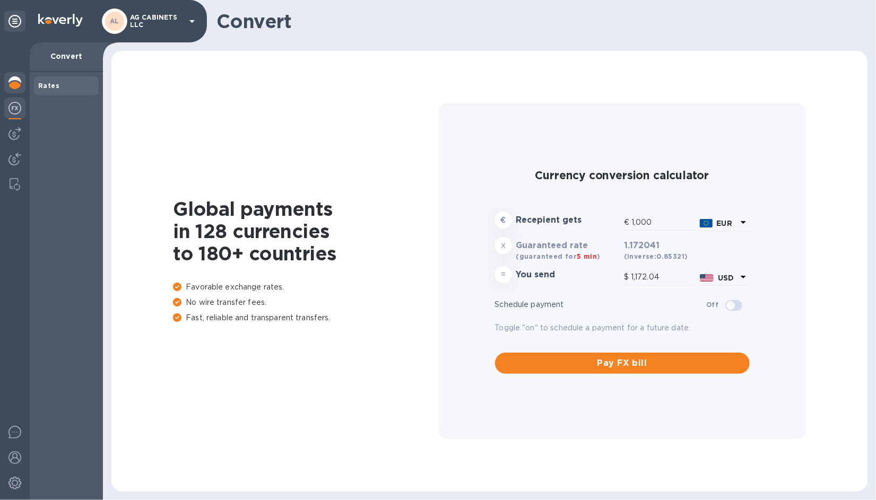
click at [13, 85] on img at bounding box center [14, 82] width 13 height 13
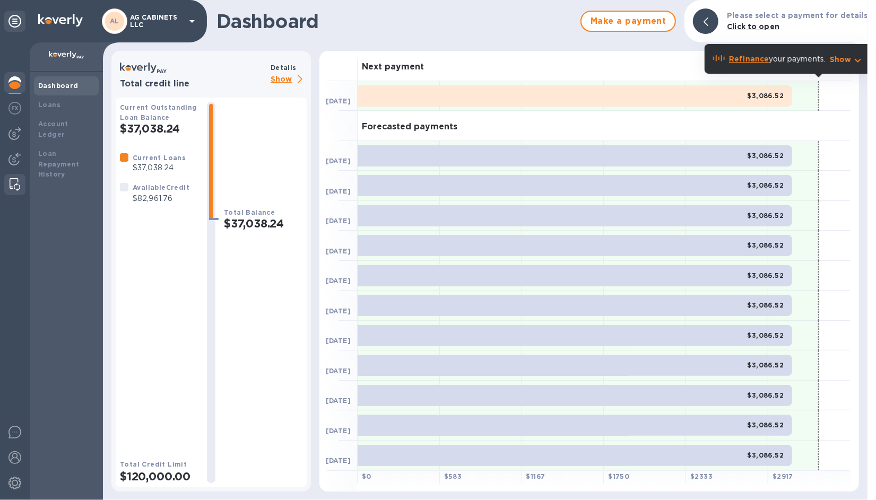
click at [13, 187] on img at bounding box center [15, 184] width 11 height 13
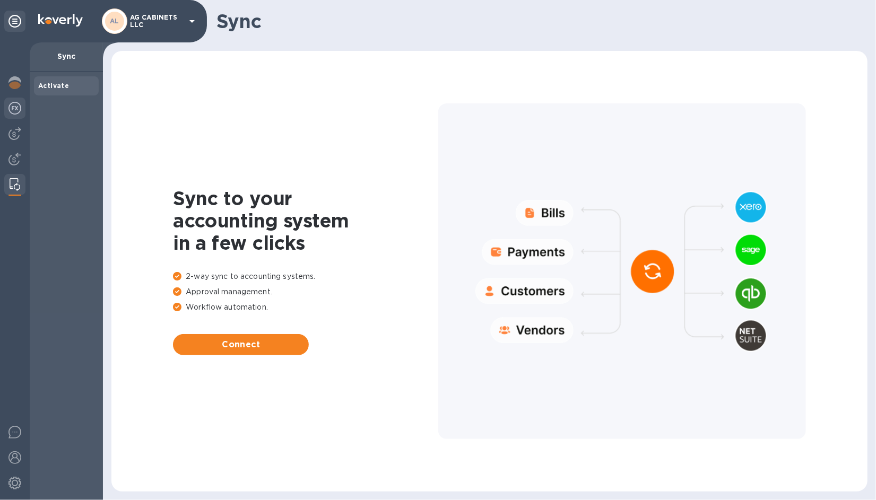
click at [15, 109] on img at bounding box center [14, 108] width 13 height 13
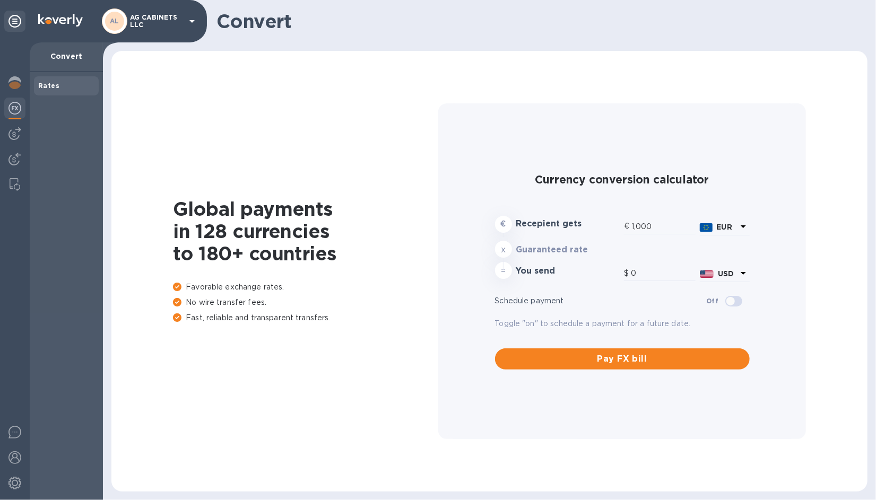
type input "1,172.04"
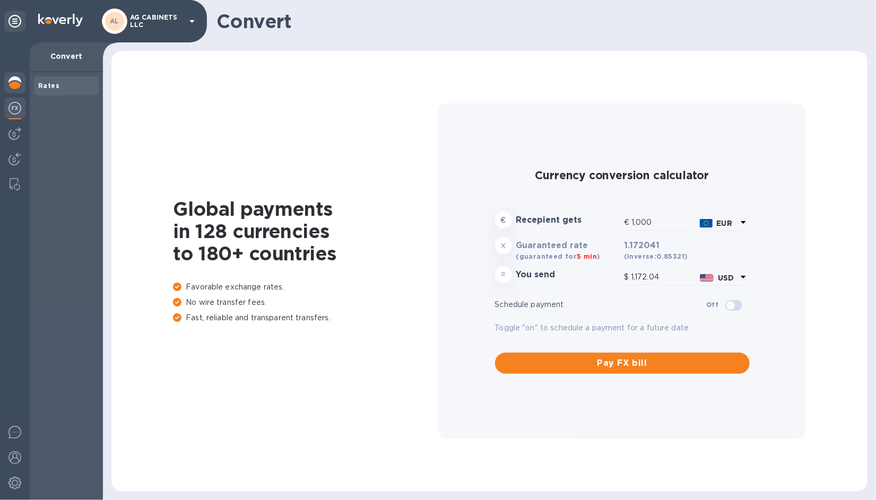
click at [18, 86] on img at bounding box center [14, 82] width 13 height 13
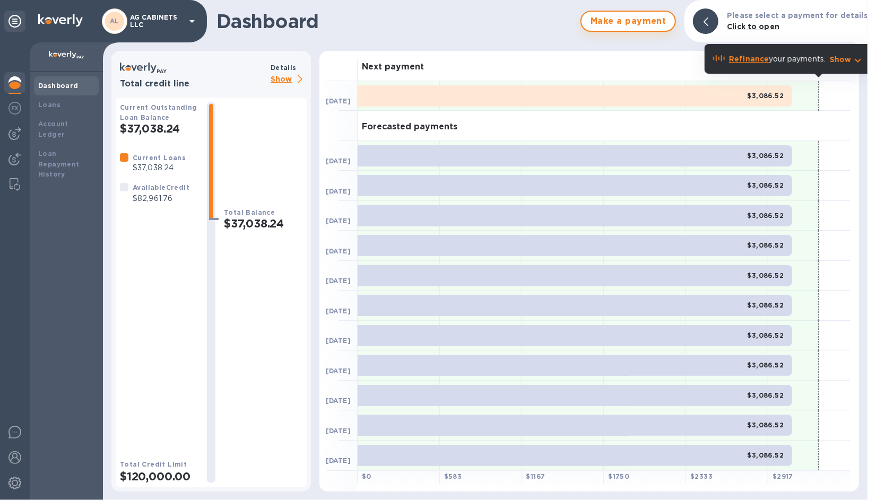
click at [616, 19] on span "Make a payment" at bounding box center [628, 21] width 76 height 13
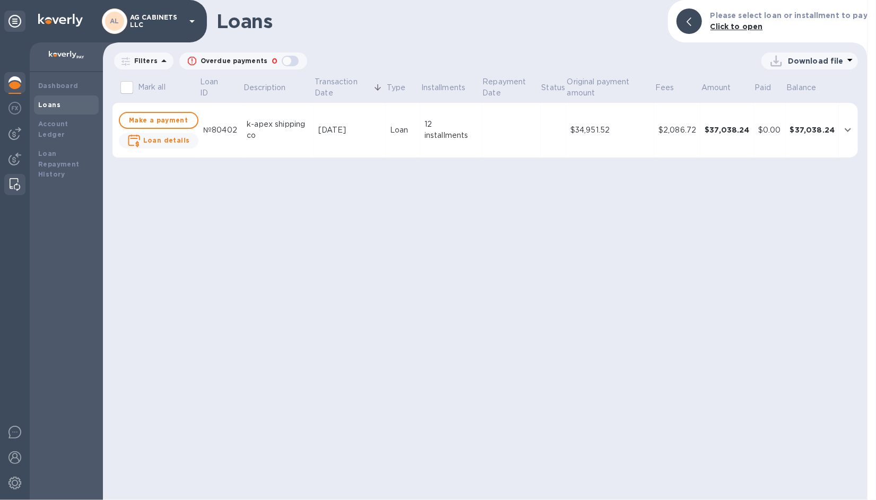
click at [16, 180] on img at bounding box center [15, 184] width 11 height 13
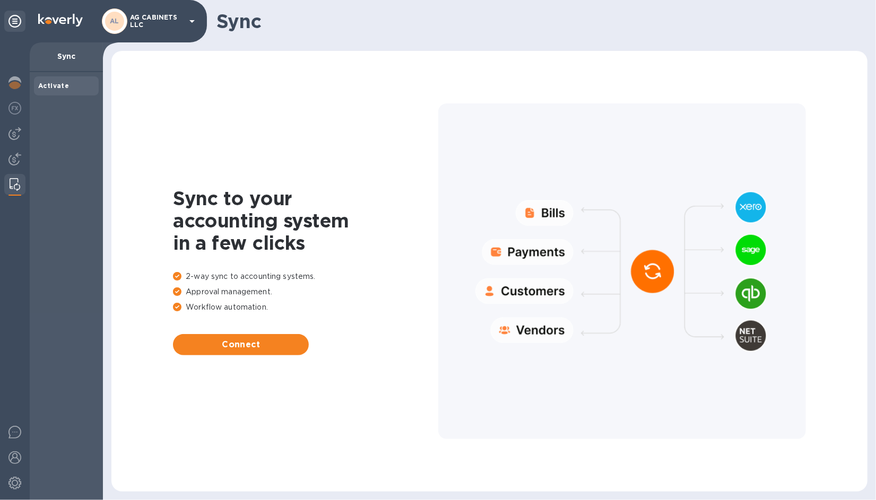
click at [177, 21] on p "AG CABINETS LLC" at bounding box center [156, 21] width 53 height 15
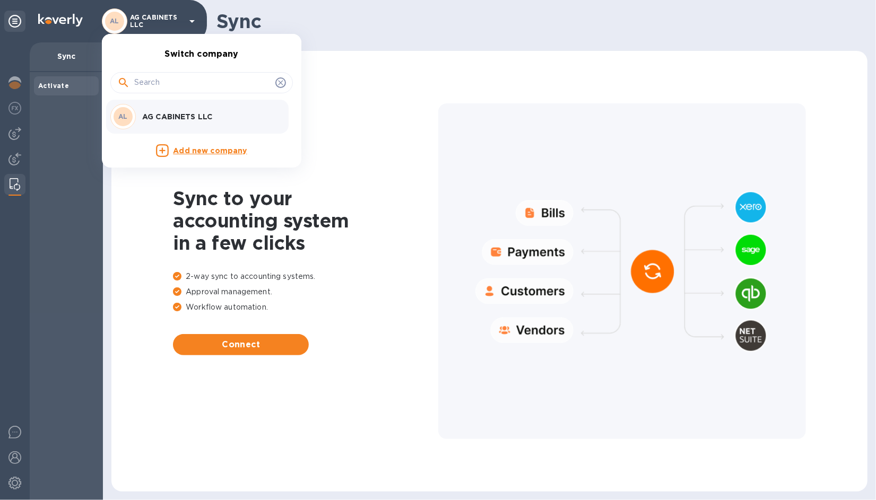
click at [16, 107] on div at bounding box center [438, 250] width 876 height 500
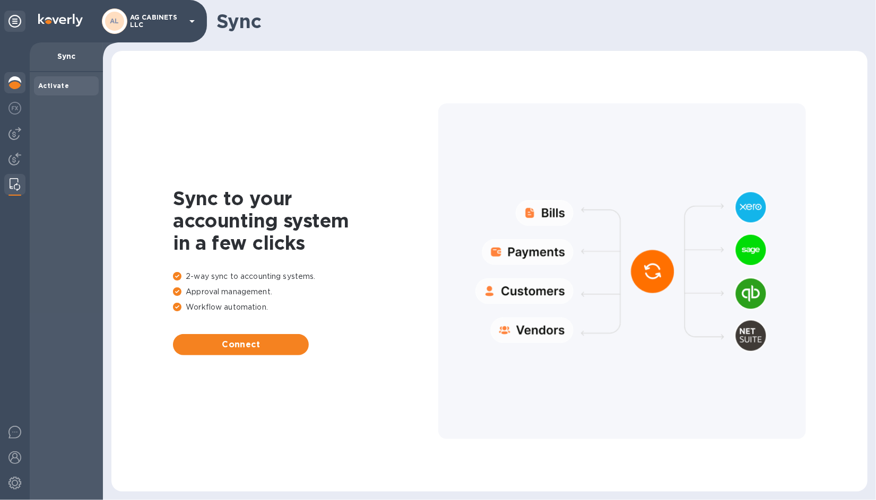
click at [19, 78] on img at bounding box center [14, 82] width 13 height 13
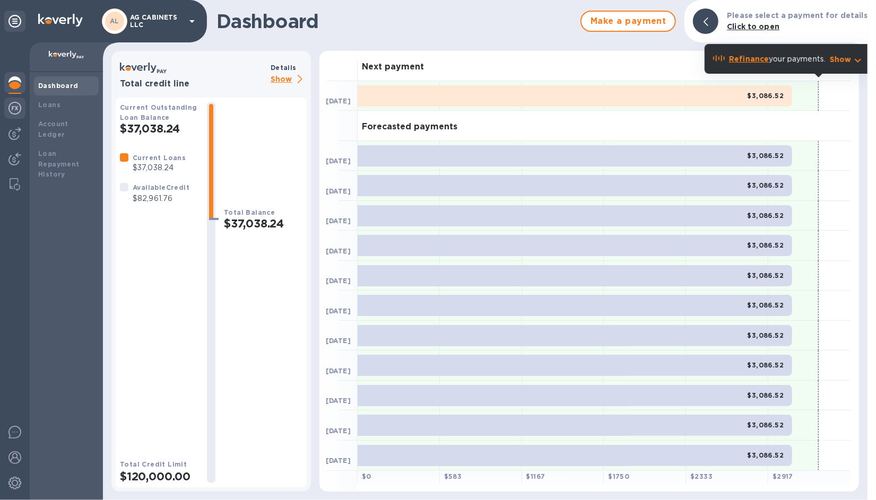
click at [20, 108] on img at bounding box center [14, 108] width 13 height 13
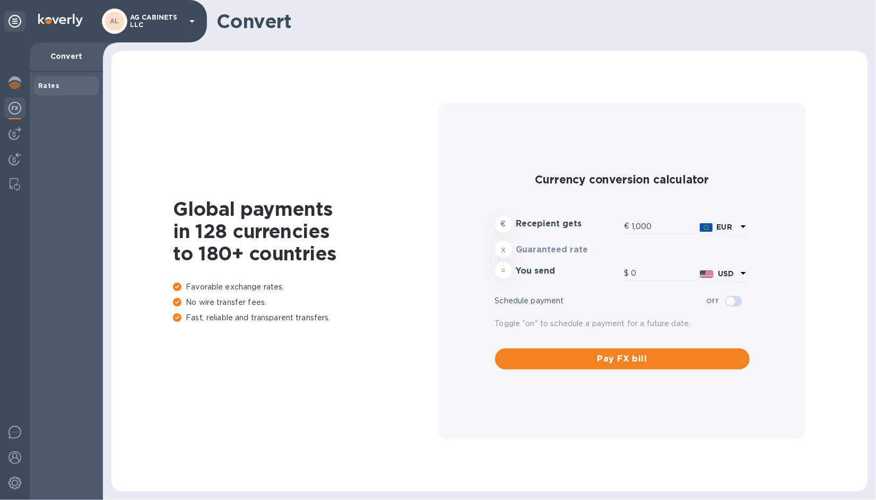
type input "1,172.04"
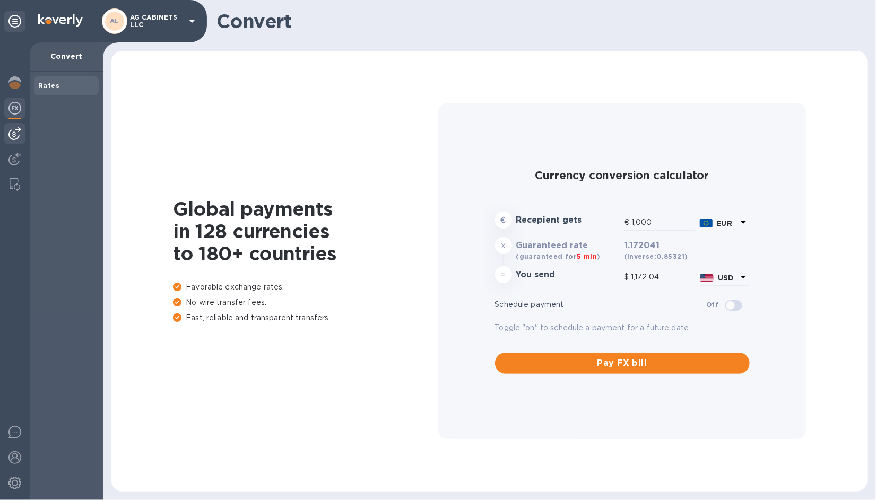
click at [22, 133] on div at bounding box center [14, 133] width 21 height 21
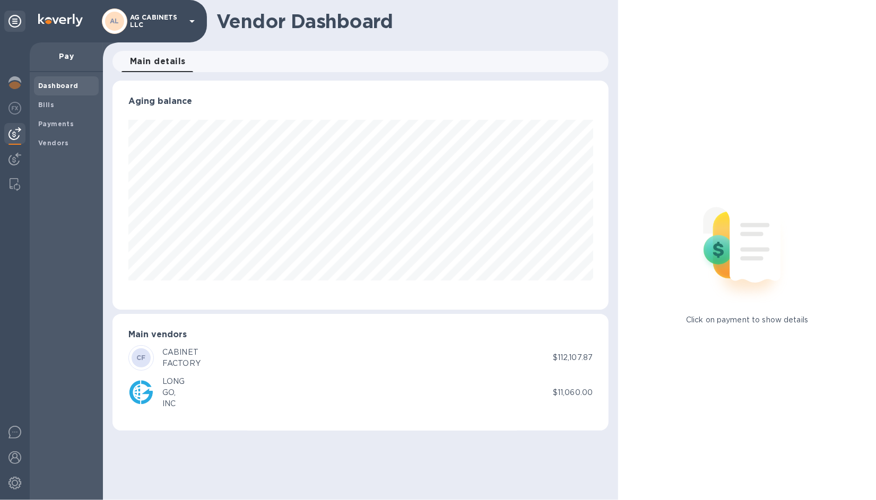
scroll to position [229, 496]
click at [184, 358] on div "FACTORY" at bounding box center [181, 363] width 38 height 11
click at [139, 355] on b "CF" at bounding box center [141, 358] width 10 height 8
click at [53, 141] on b "Vendors" at bounding box center [53, 143] width 31 height 8
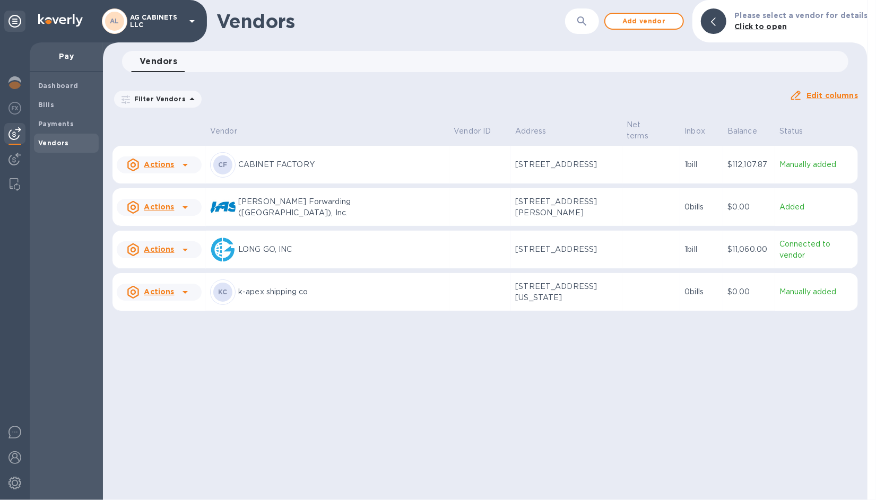
click at [300, 159] on p "CABINET FACTORY" at bounding box center [341, 164] width 207 height 11
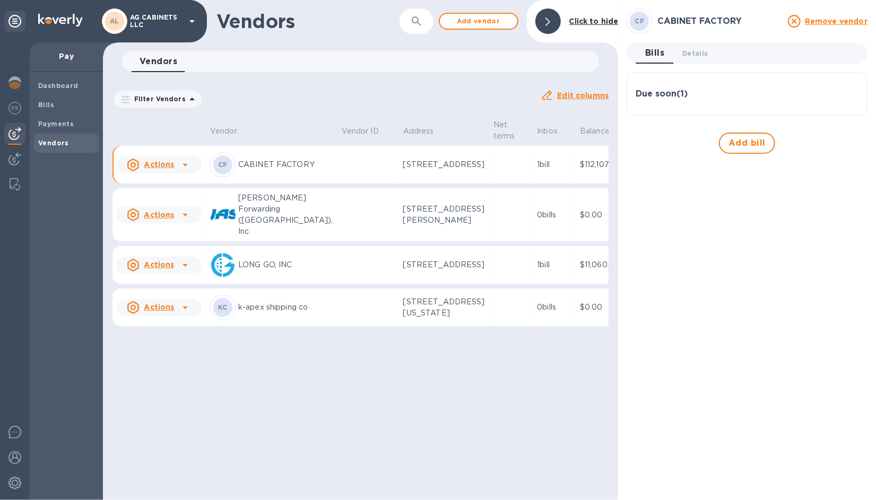
click at [671, 19] on h3 "CABINET FACTORY" at bounding box center [719, 21] width 124 height 10
drag, startPoint x: 641, startPoint y: 19, endPoint x: 173, endPoint y: 175, distance: 493.1
click at [173, 169] on u "Actions" at bounding box center [159, 164] width 30 height 8
click at [158, 213] on b "Add new bill" at bounding box center [170, 215] width 49 height 8
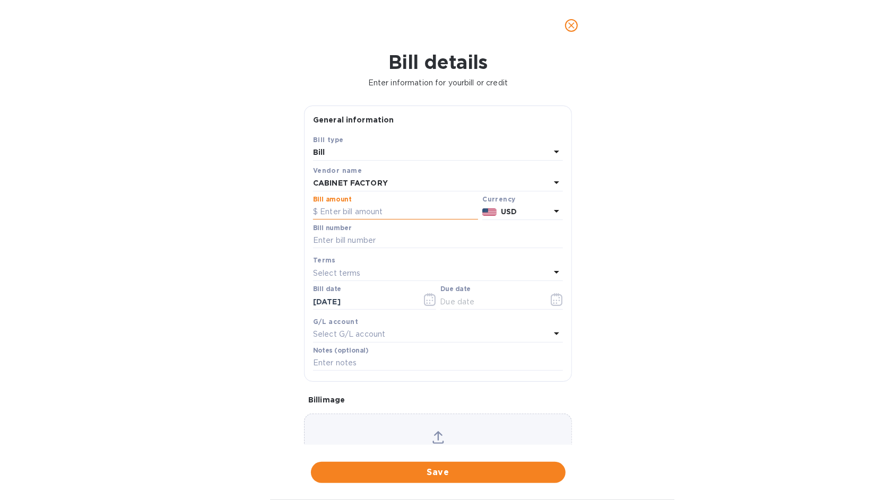
click at [345, 210] on input "text" at bounding box center [395, 212] width 165 height 16
click at [591, 167] on div "Bill details Enter information for your bill or credit General information Save…" at bounding box center [438, 275] width 876 height 449
click at [147, 138] on div "Bill details Enter information for your bill or credit General information Save…" at bounding box center [438, 275] width 876 height 449
click at [569, 26] on icon "close" at bounding box center [571, 25] width 11 height 11
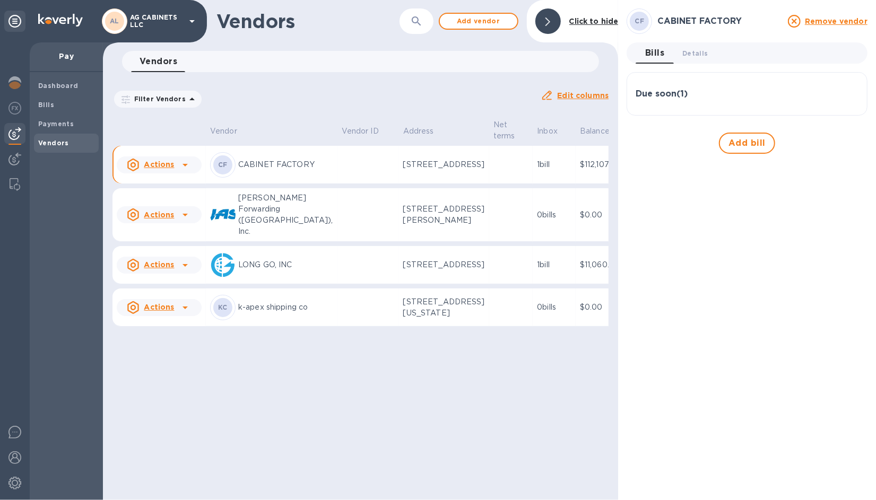
click at [657, 56] on span "Bills 0" at bounding box center [654, 53] width 19 height 15
click at [693, 54] on span "Details 0" at bounding box center [694, 53] width 25 height 11
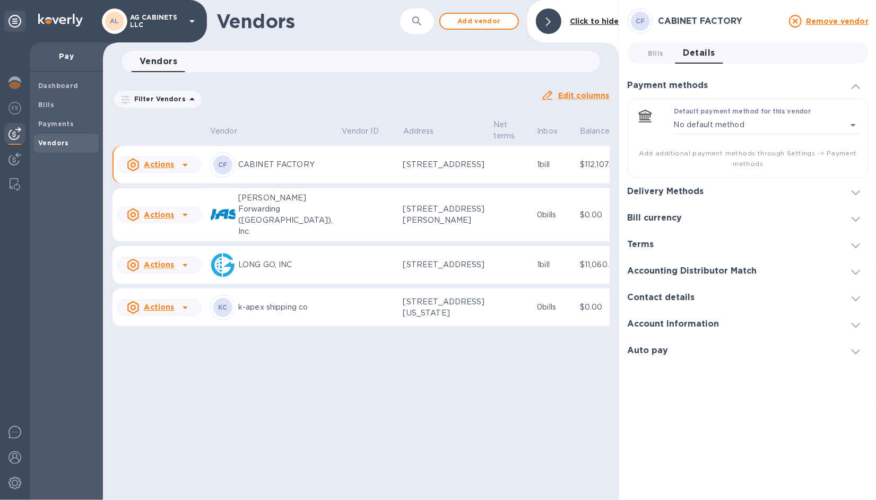
click at [685, 27] on div "CABINET FACTORY" at bounding box center [720, 21] width 128 height 14
click at [685, 25] on h3 "CABINET FACTORY" at bounding box center [720, 21] width 124 height 10
click at [642, 21] on b "CF" at bounding box center [640, 21] width 10 height 8
click at [69, 126] on b "Payments" at bounding box center [56, 124] width 36 height 8
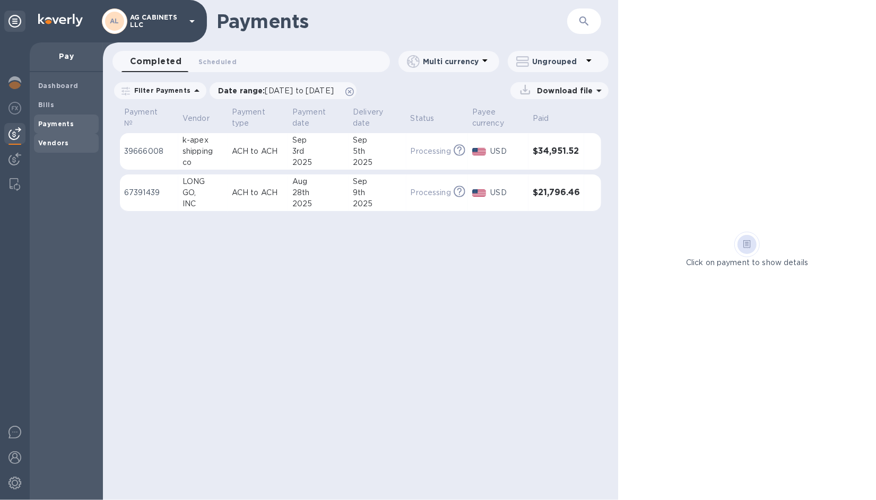
click at [61, 136] on div "Vendors" at bounding box center [66, 143] width 65 height 19
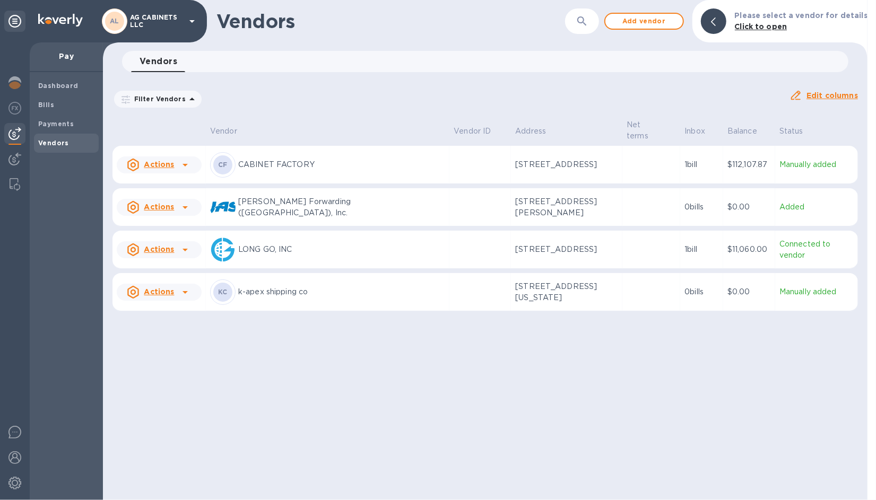
click at [297, 159] on p "CABINET FACTORY" at bounding box center [341, 164] width 207 height 11
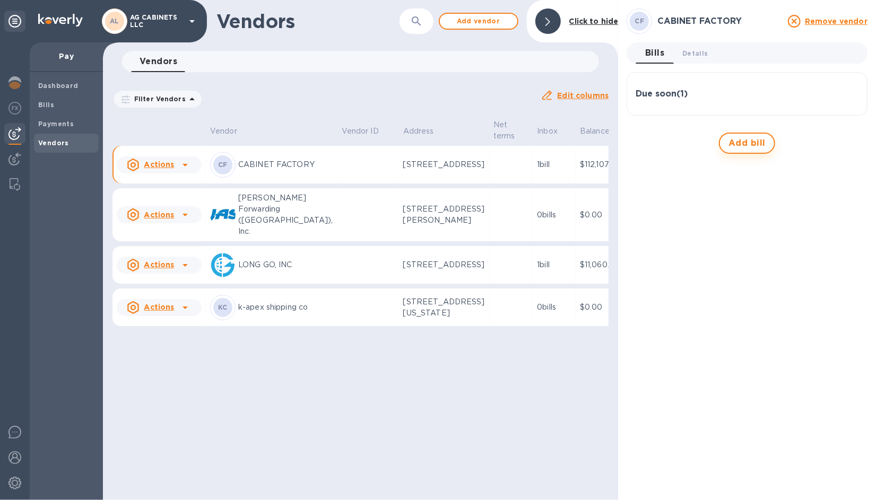
click at [735, 139] on span "Add bill" at bounding box center [746, 143] width 37 height 13
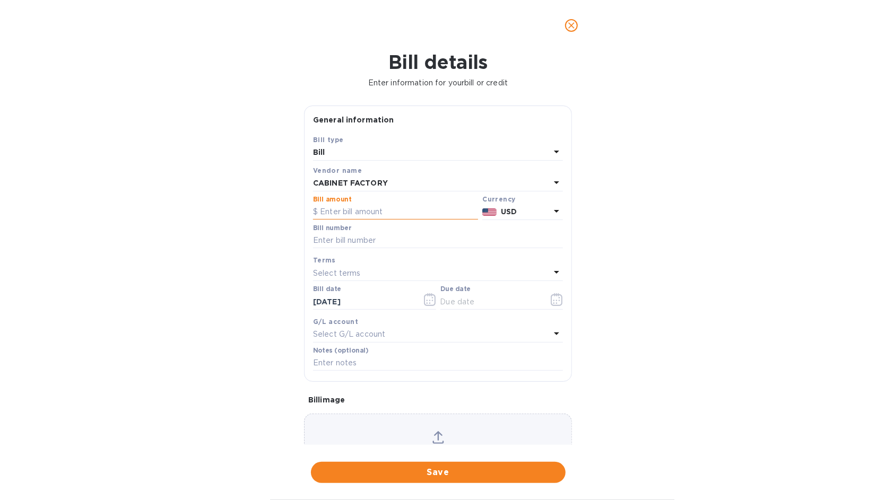
click at [376, 213] on input "text" at bounding box center [395, 212] width 165 height 16
click at [570, 25] on icon "close" at bounding box center [571, 25] width 11 height 11
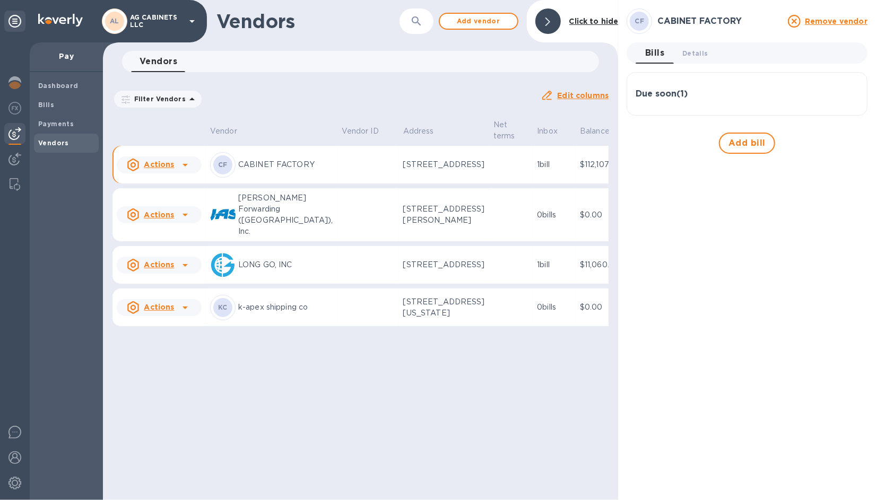
click at [537, 169] on p "1 bill" at bounding box center [554, 164] width 34 height 11
click at [403, 170] on p "230 East 19th Avenue, Denver, CO 80203 US" at bounding box center [444, 164] width 82 height 11
click at [228, 172] on div "CF" at bounding box center [222, 164] width 19 height 19
click at [154, 169] on u "Actions" at bounding box center [159, 164] width 30 height 8
click at [132, 171] on div at bounding box center [438, 250] width 876 height 500
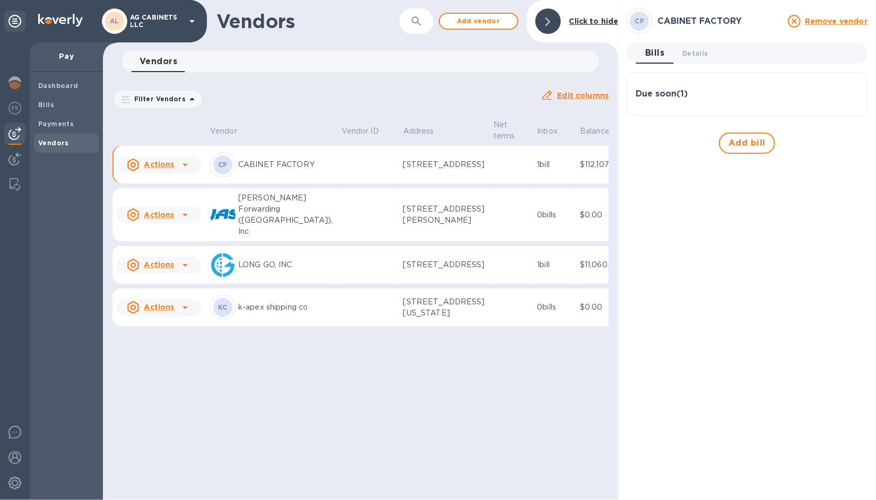
click at [277, 103] on div "Filter Vendors Auto pay: All" at bounding box center [322, 99] width 420 height 20
click at [651, 90] on h3 "Due soon ( 1 )" at bounding box center [661, 94] width 52 height 10
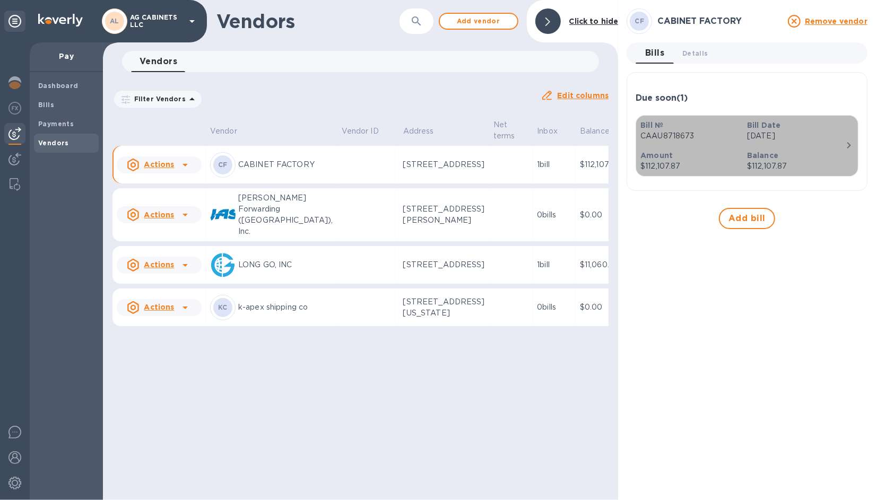
click at [746, 156] on div "Balance $112,107.87" at bounding box center [795, 161] width 107 height 30
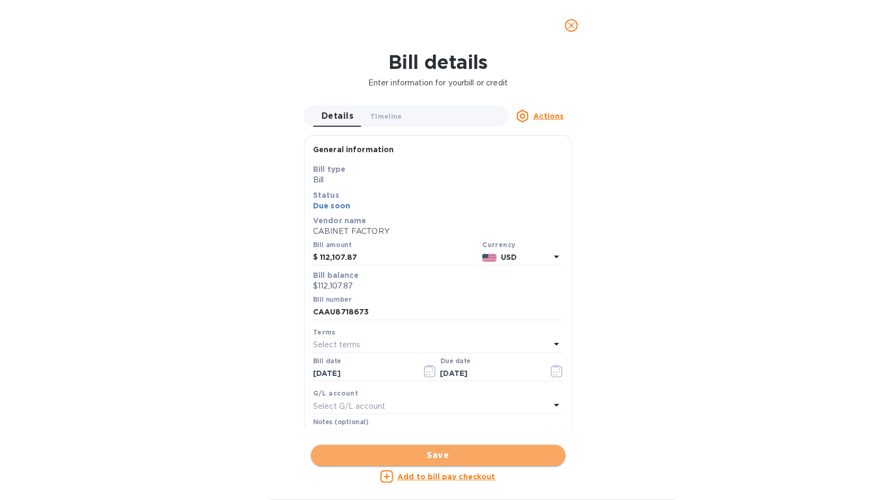
click at [438, 455] on span "Save" at bounding box center [438, 455] width 238 height 13
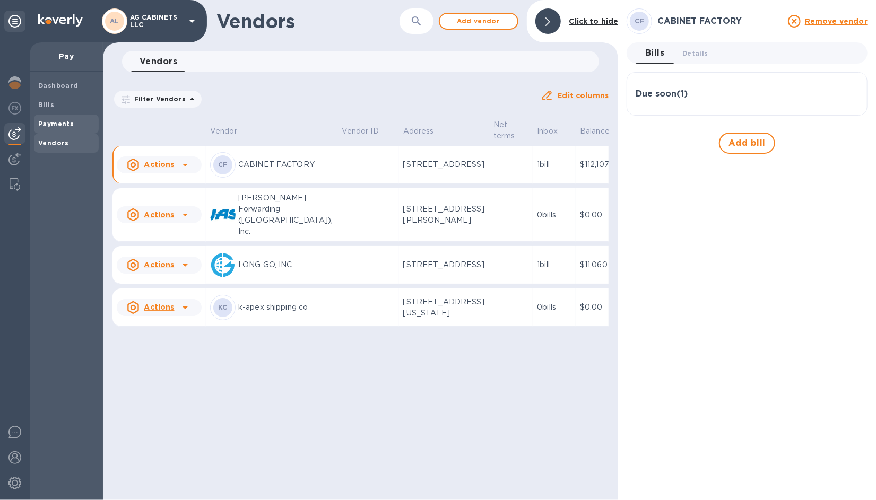
click at [58, 120] on b "Payments" at bounding box center [56, 124] width 36 height 8
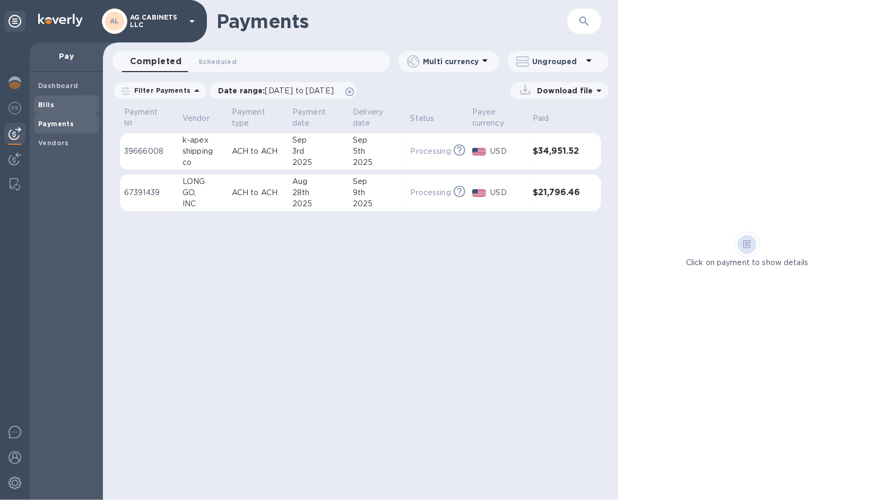
click at [47, 105] on b "Bills" at bounding box center [46, 105] width 16 height 8
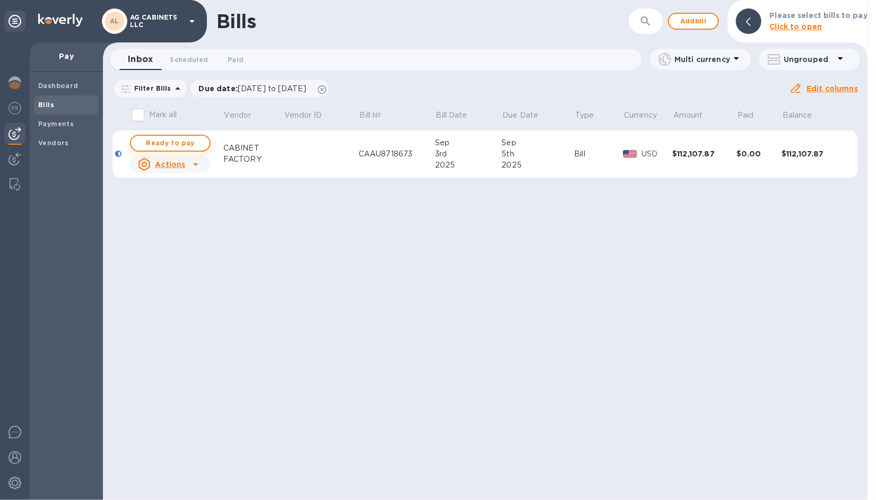
click at [159, 139] on span "Ready to pay" at bounding box center [170, 143] width 62 height 13
checkbox input "true"
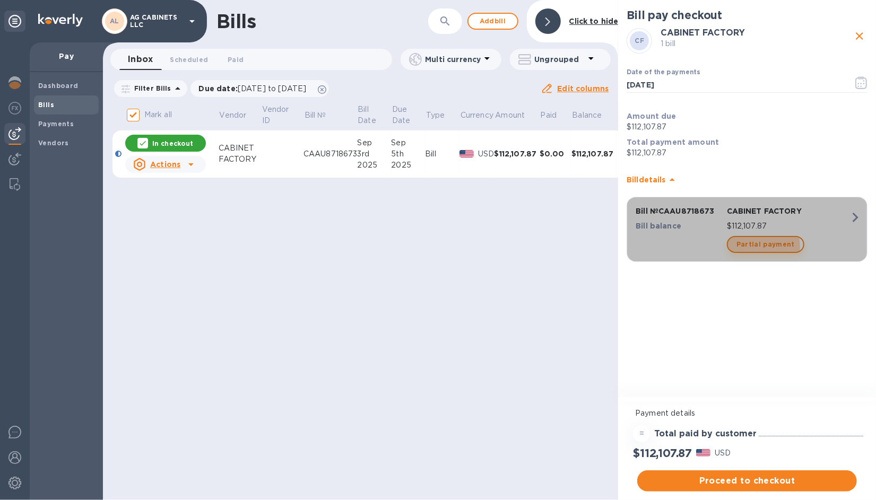
click at [741, 247] on span "Partial payment" at bounding box center [765, 244] width 58 height 13
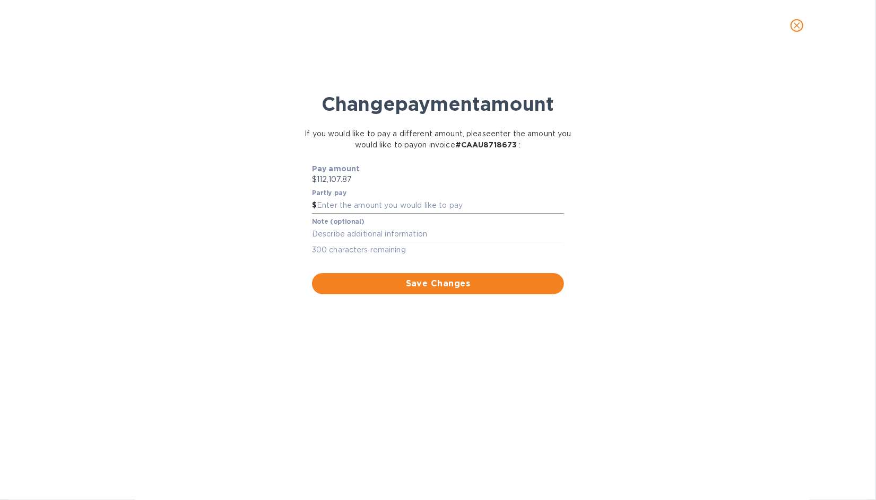
click at [348, 204] on input "text" at bounding box center [440, 206] width 247 height 16
type input "82,000"
click at [430, 282] on span "Save Changes" at bounding box center [437, 283] width 235 height 13
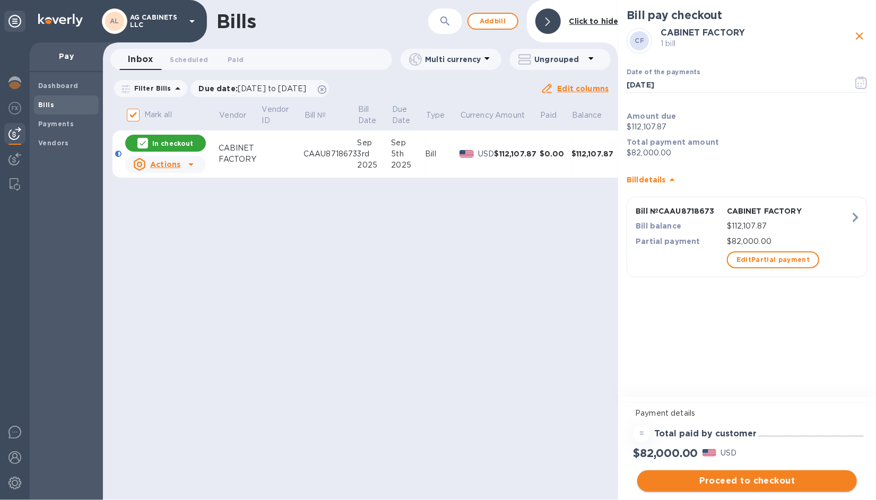
click at [672, 476] on span "Proceed to checkout" at bounding box center [746, 481] width 203 height 13
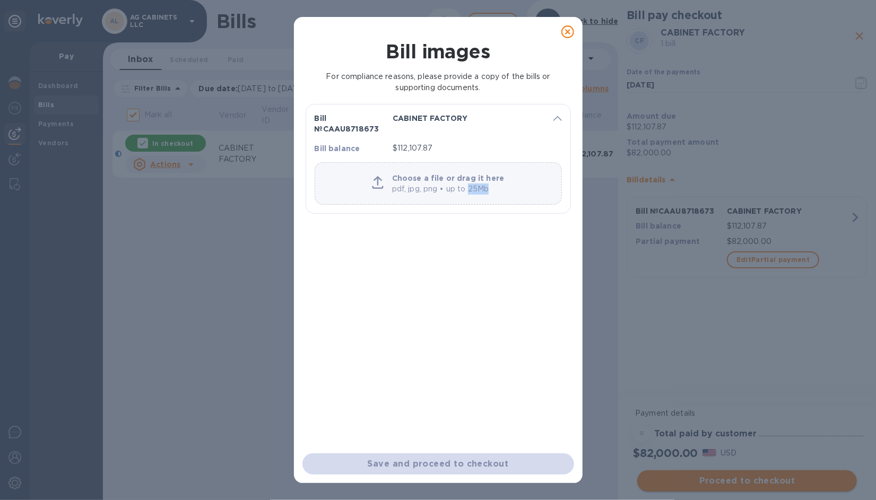
click at [672, 476] on div "Bill images For compliance reasons, please provide a copy of the bills or suppo…" at bounding box center [438, 250] width 876 height 500
click at [421, 175] on p "Choose a file or drag it here" at bounding box center [448, 178] width 112 height 11
drag, startPoint x: 413, startPoint y: 179, endPoint x: 395, endPoint y: 181, distance: 18.1
click at [395, 181] on p "Choose a file or drag it here" at bounding box center [448, 178] width 112 height 11
click at [399, 262] on div "Bill № CAAU8718673 CABINET FACTORY Bill balance $112,107.87 Choose a file or dr…" at bounding box center [437, 260] width 265 height 320
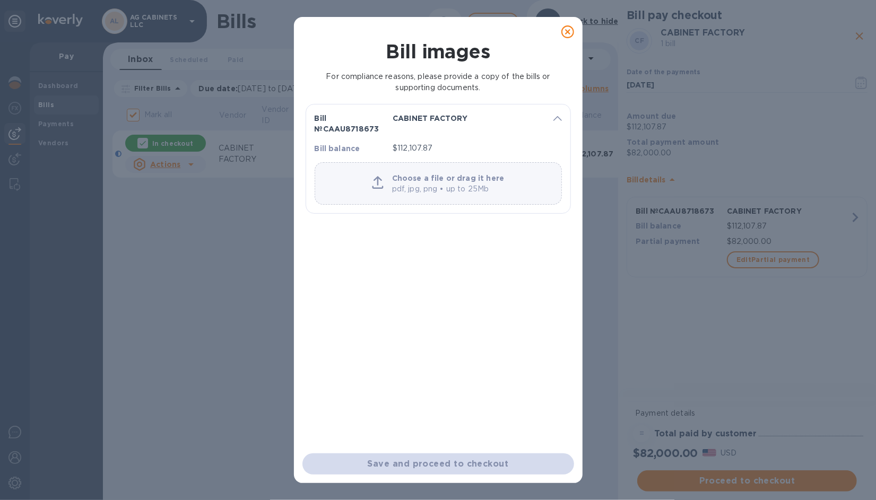
click at [457, 185] on p "pdf, jpg, png • up to 25Mb" at bounding box center [448, 189] width 112 height 11
click at [570, 35] on icon at bounding box center [567, 31] width 13 height 13
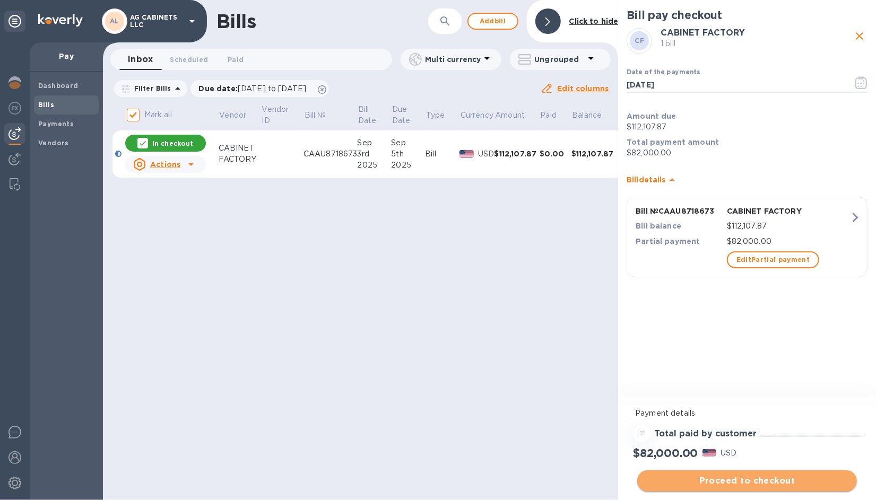
click at [742, 482] on span "Proceed to checkout" at bounding box center [746, 481] width 203 height 13
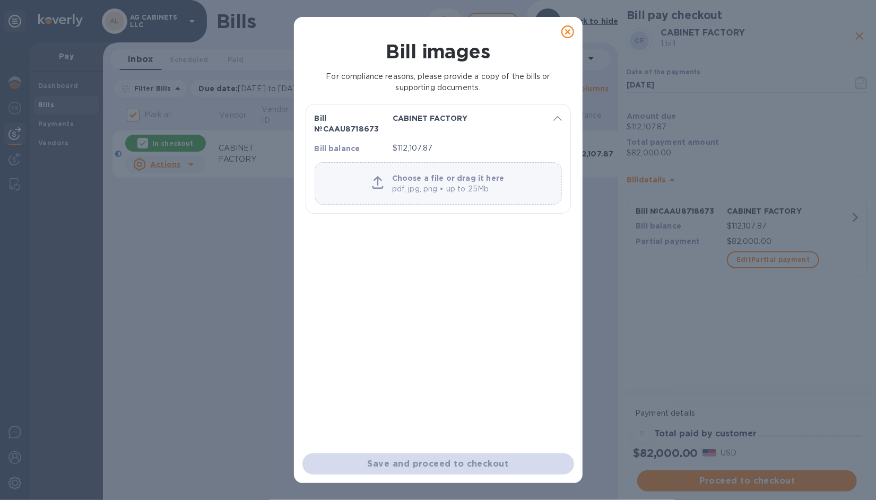
click at [416, 181] on p "Choose a file or drag it here" at bounding box center [448, 178] width 112 height 11
click at [858, 38] on div "Bill images For compliance reasons, please provide a copy of the bills or suppo…" at bounding box center [438, 250] width 876 height 500
click at [566, 30] on icon at bounding box center [567, 31] width 13 height 13
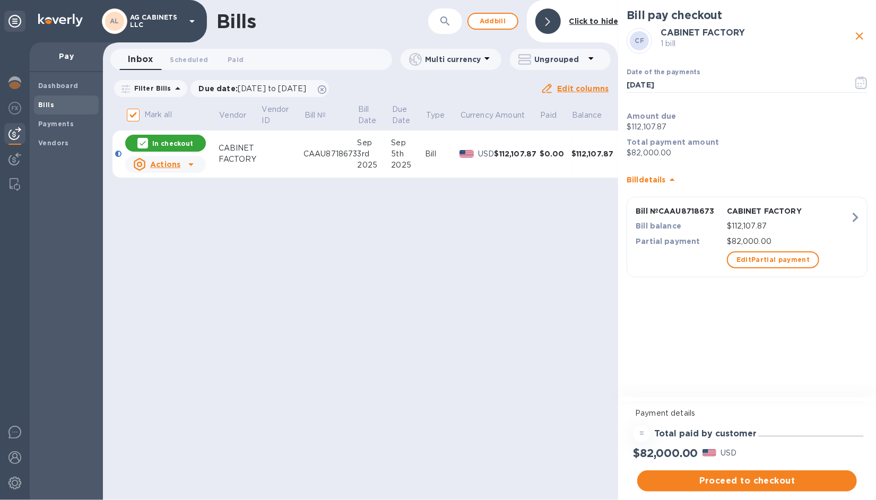
click at [864, 36] on icon "close" at bounding box center [859, 36] width 13 height 13
checkbox input "false"
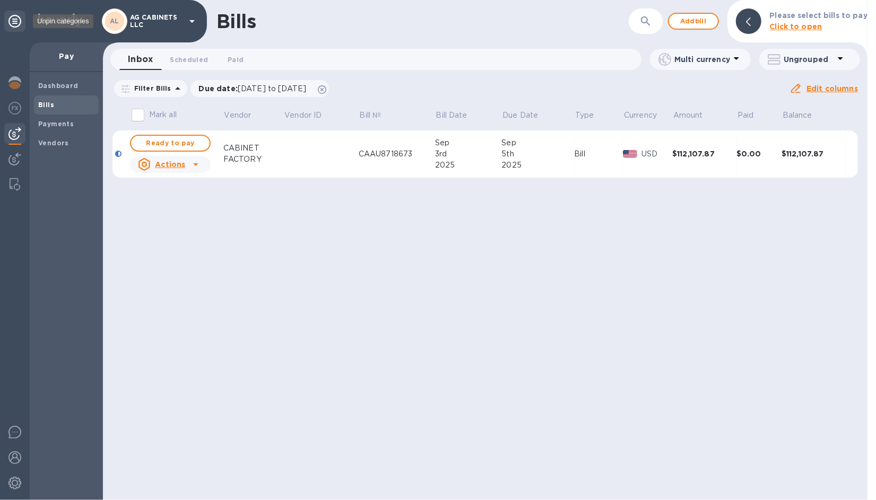
click at [16, 21] on icon at bounding box center [14, 21] width 13 height 13
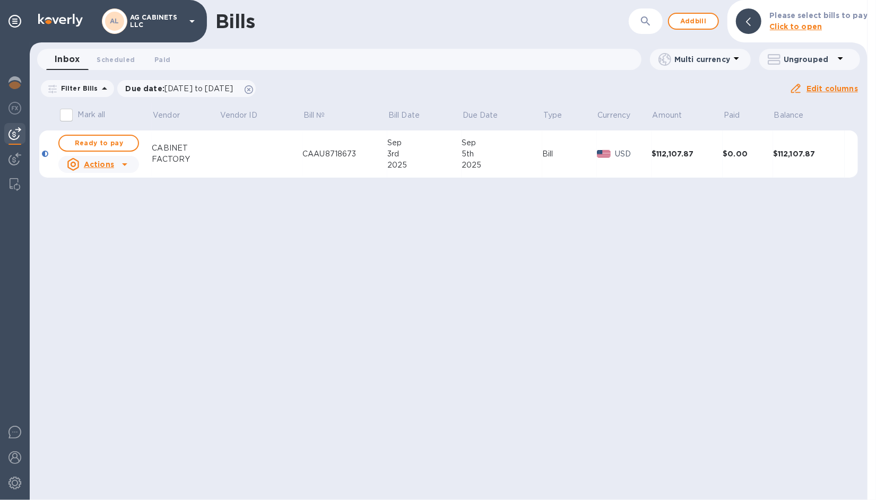
click at [186, 11] on div "AL AG CABINETS LLC" at bounding box center [150, 20] width 97 height 25
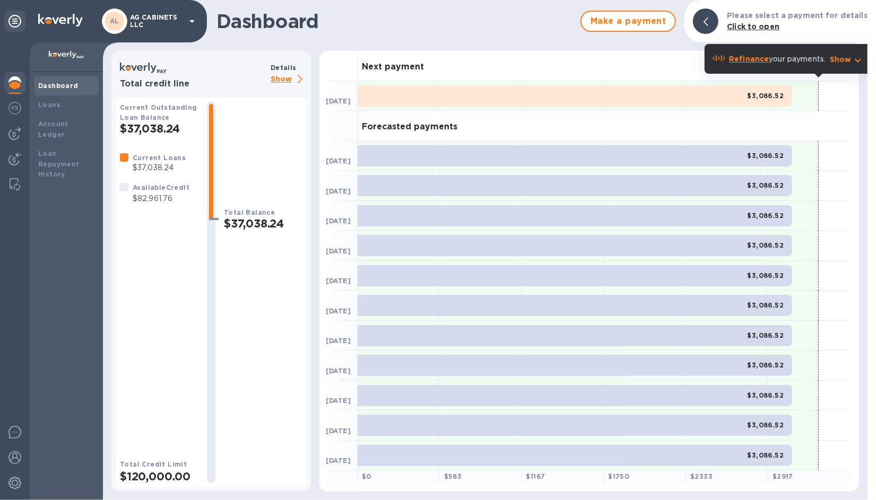
click at [178, 20] on p "AG CABINETS LLC" at bounding box center [156, 21] width 53 height 15
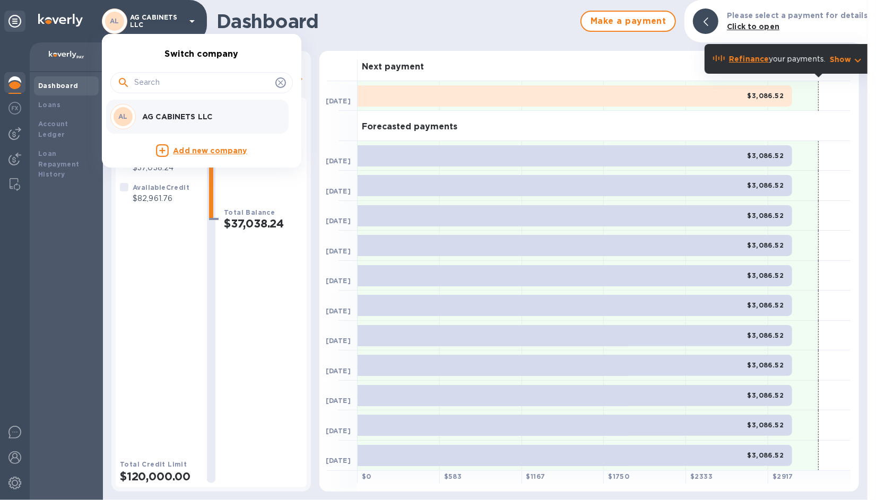
click at [282, 80] on icon at bounding box center [280, 82] width 8 height 8
click at [11, 19] on div at bounding box center [438, 250] width 876 height 500
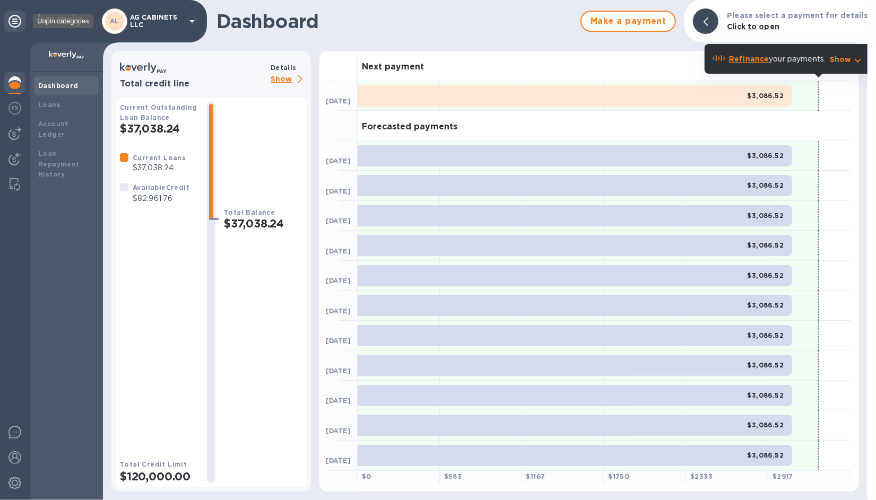
click at [11, 19] on icon at bounding box center [14, 21] width 13 height 13
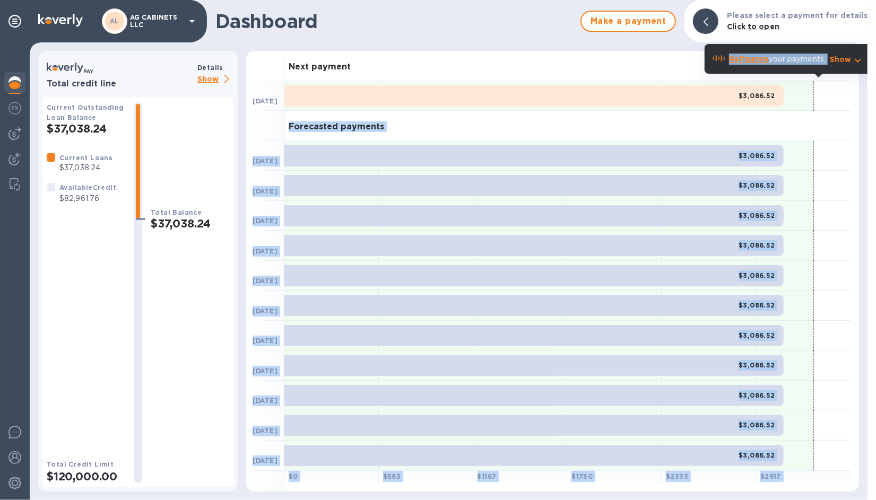
drag, startPoint x: 865, startPoint y: 105, endPoint x: 862, endPoint y: 54, distance: 51.5
click at [862, 54] on body "AL AG CABINETS LLC payments-dashboard Dashboard Make a payment Please select a …" at bounding box center [438, 250] width 876 height 500
click at [13, 482] on img at bounding box center [14, 483] width 13 height 13
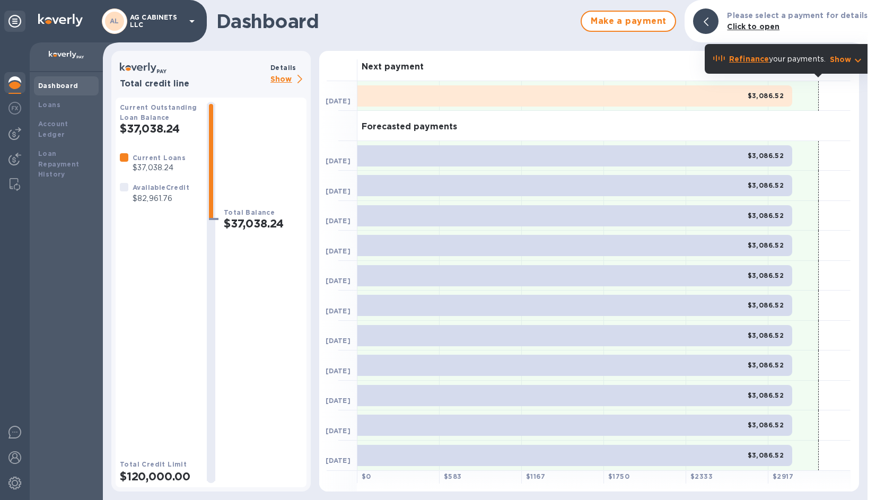
click at [864, 493] on div "Total credit line Details Show Current Outstanding Loan Balance $37,038.24 Curr…" at bounding box center [485, 275] width 765 height 449
click at [875, 492] on div at bounding box center [872, 250] width 8 height 500
click at [60, 104] on div "Loans" at bounding box center [66, 105] width 56 height 11
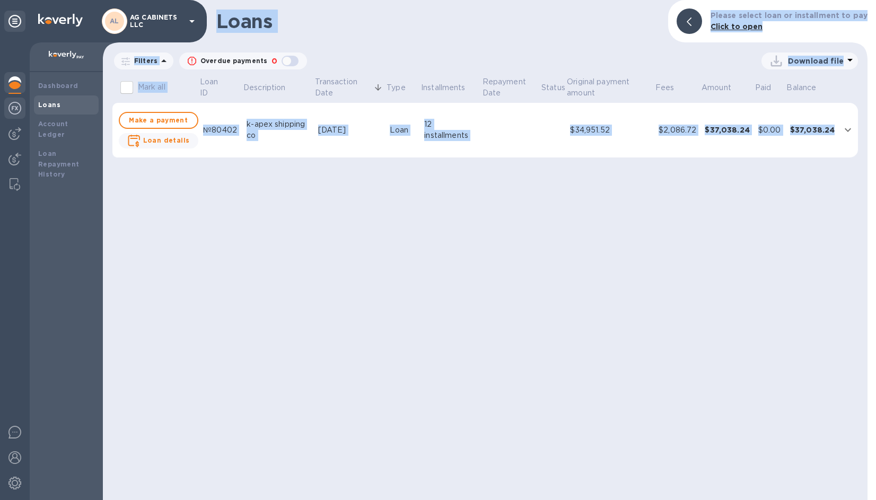
click at [13, 109] on img at bounding box center [14, 108] width 13 height 13
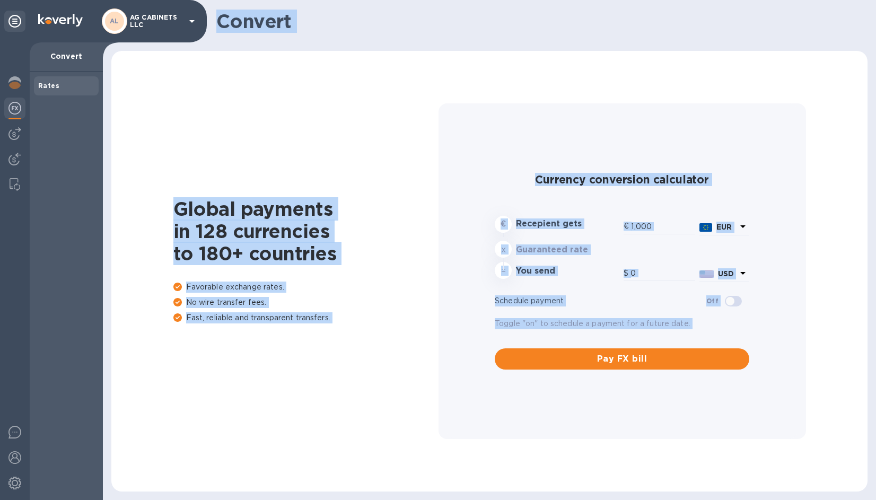
type input "1,171.94"
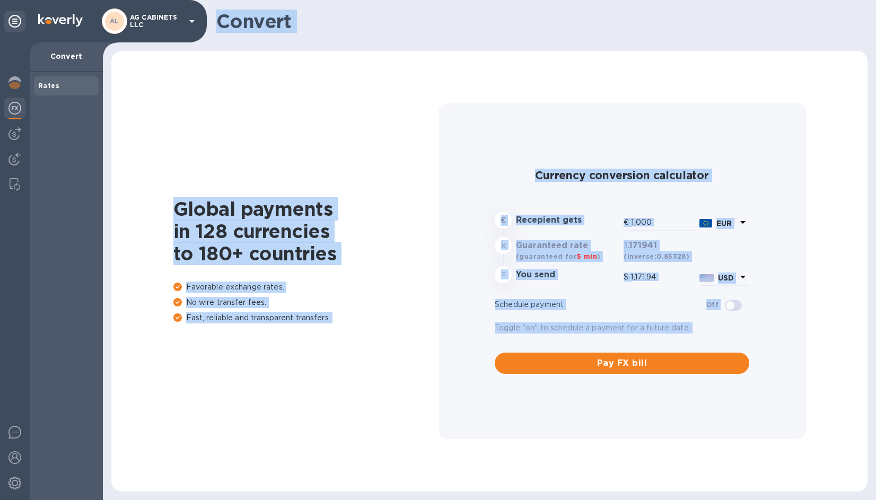
click at [154, 98] on div "Global payments in 128 currencies to 180+ countries Favorable exchange rates. N…" at bounding box center [489, 272] width 735 height 420
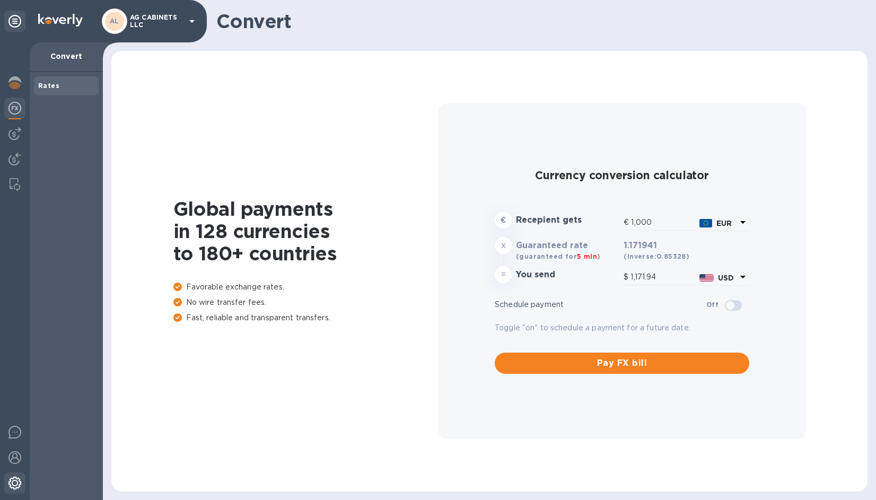
click at [18, 482] on img at bounding box center [14, 483] width 13 height 13
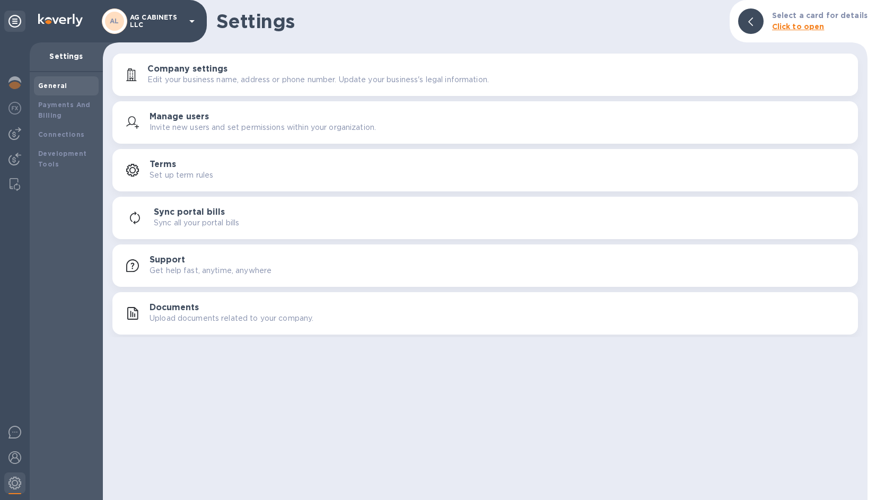
click at [194, 17] on icon at bounding box center [192, 21] width 13 height 13
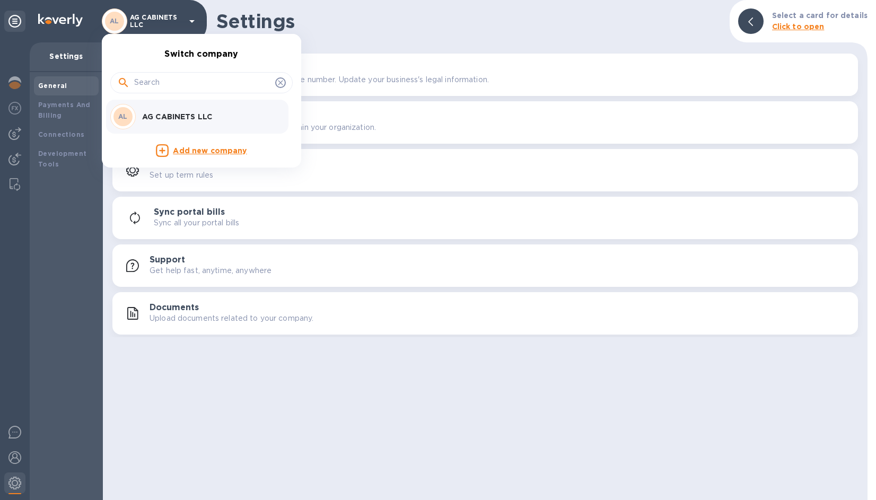
click at [200, 57] on ul "Switch company AL AG CABINETS LLC Add new company" at bounding box center [201, 101] width 199 height 134
